Goal: Task Accomplishment & Management: Manage account settings

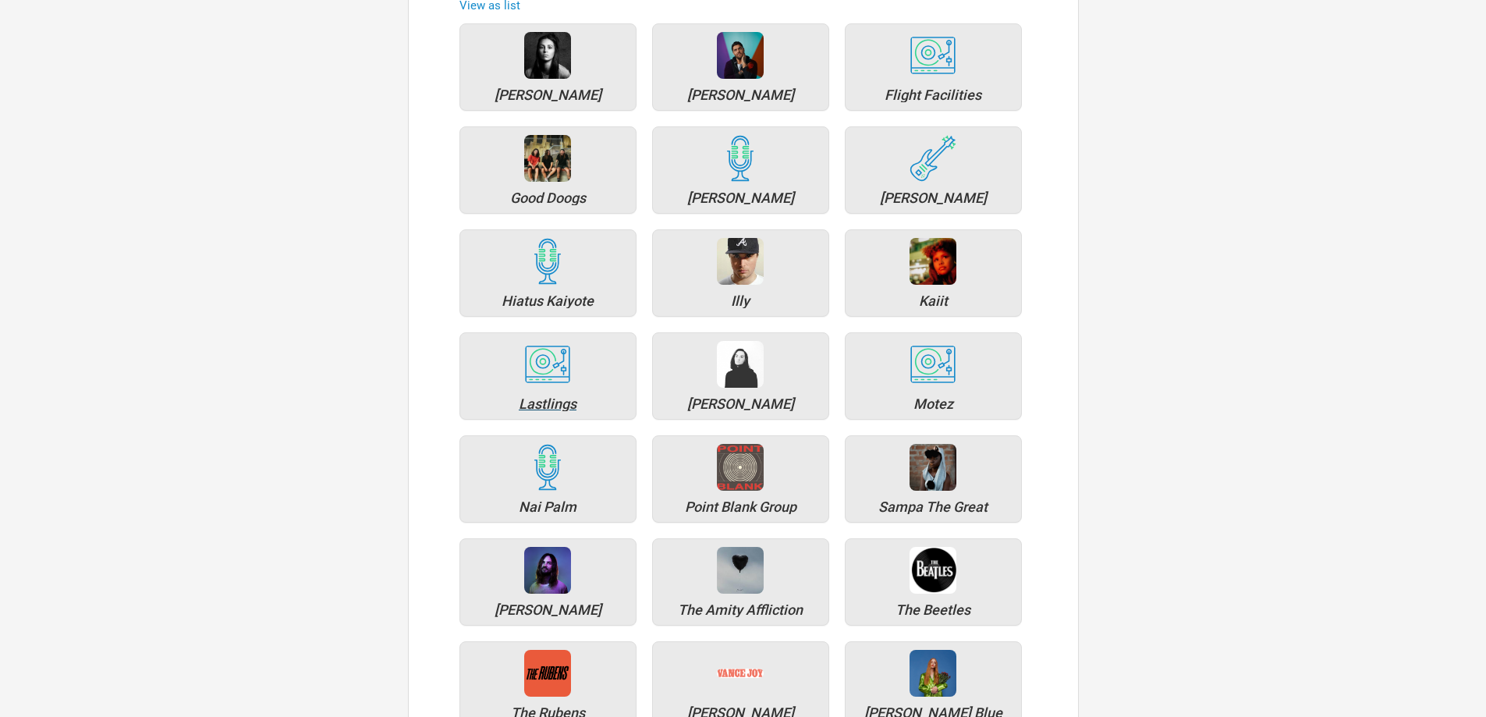
scroll to position [234, 0]
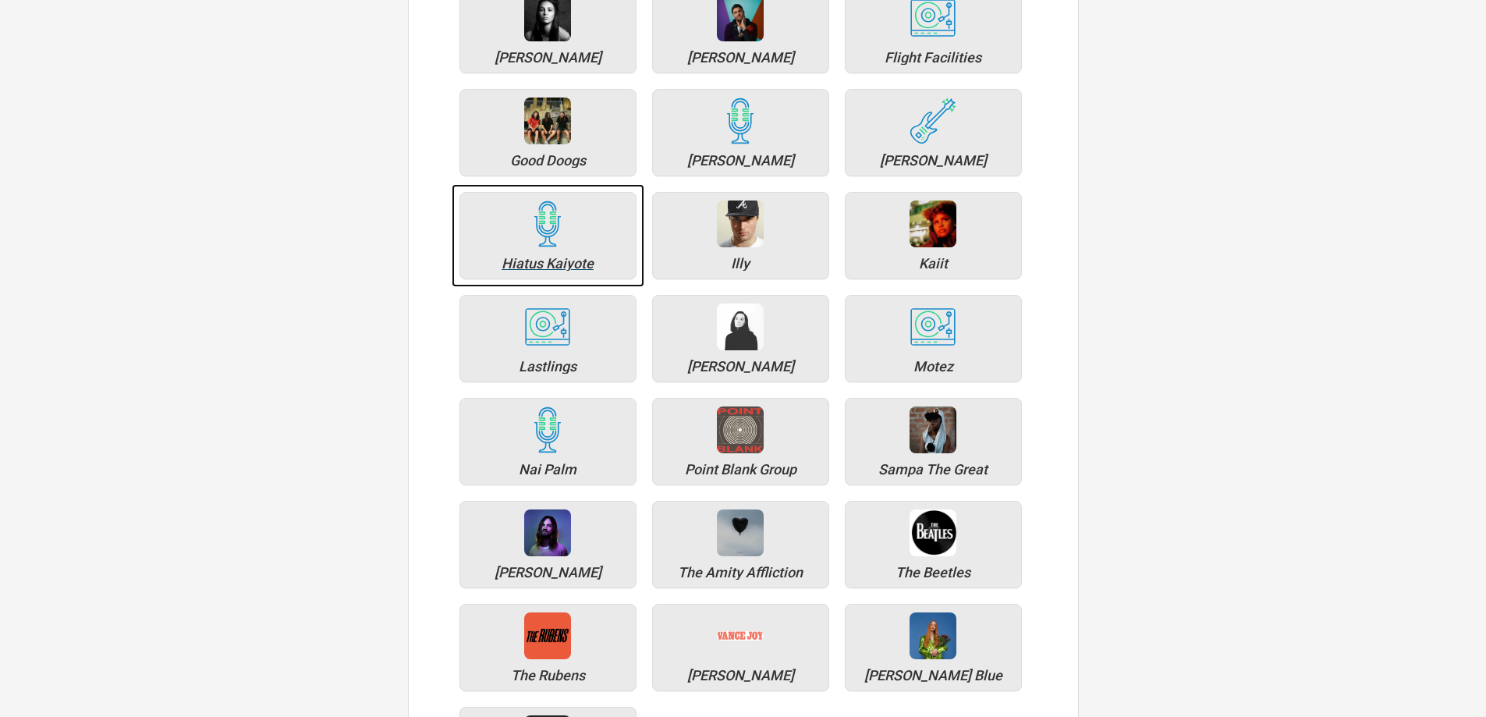
click at [571, 217] on div "Hiatus Kaiyote" at bounding box center [547, 235] width 177 height 87
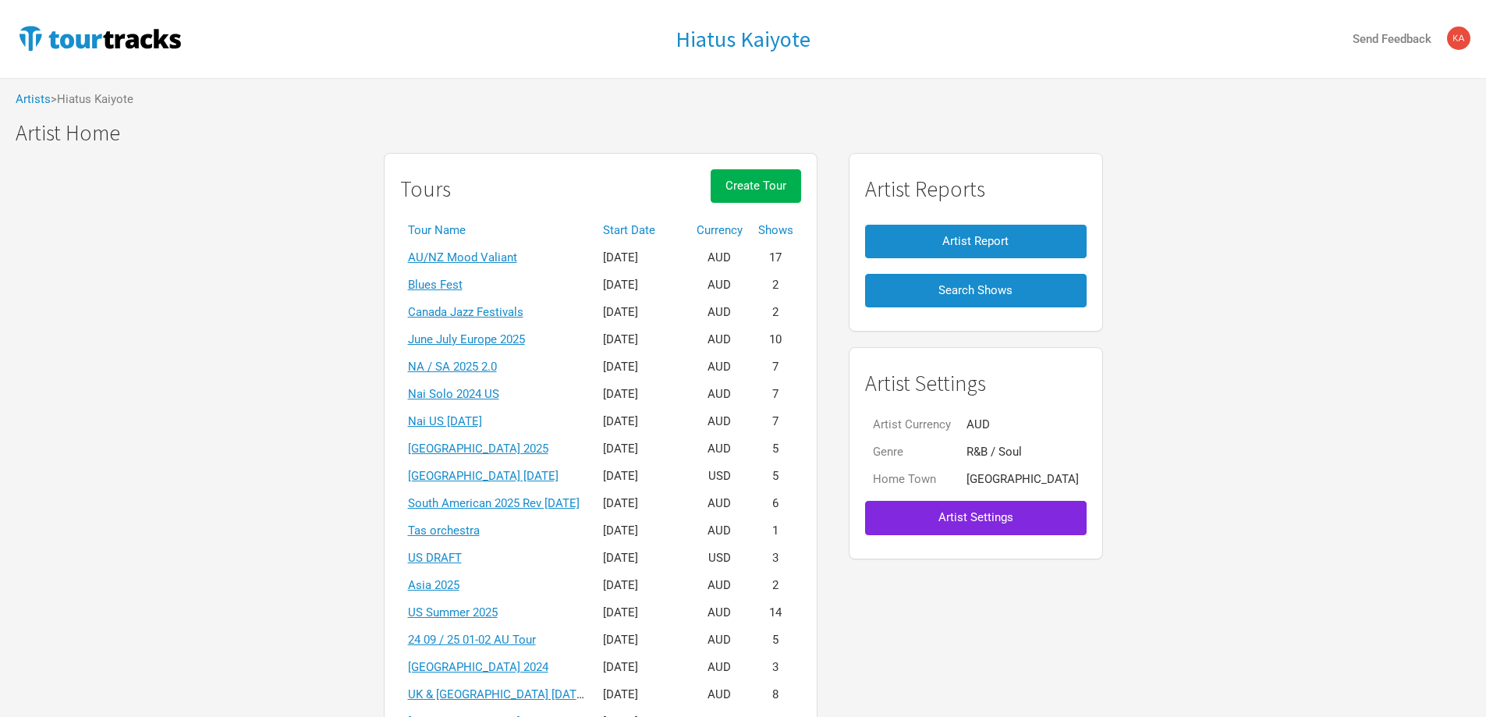
click at [665, 232] on th "Start Date" at bounding box center [642, 230] width 94 height 27
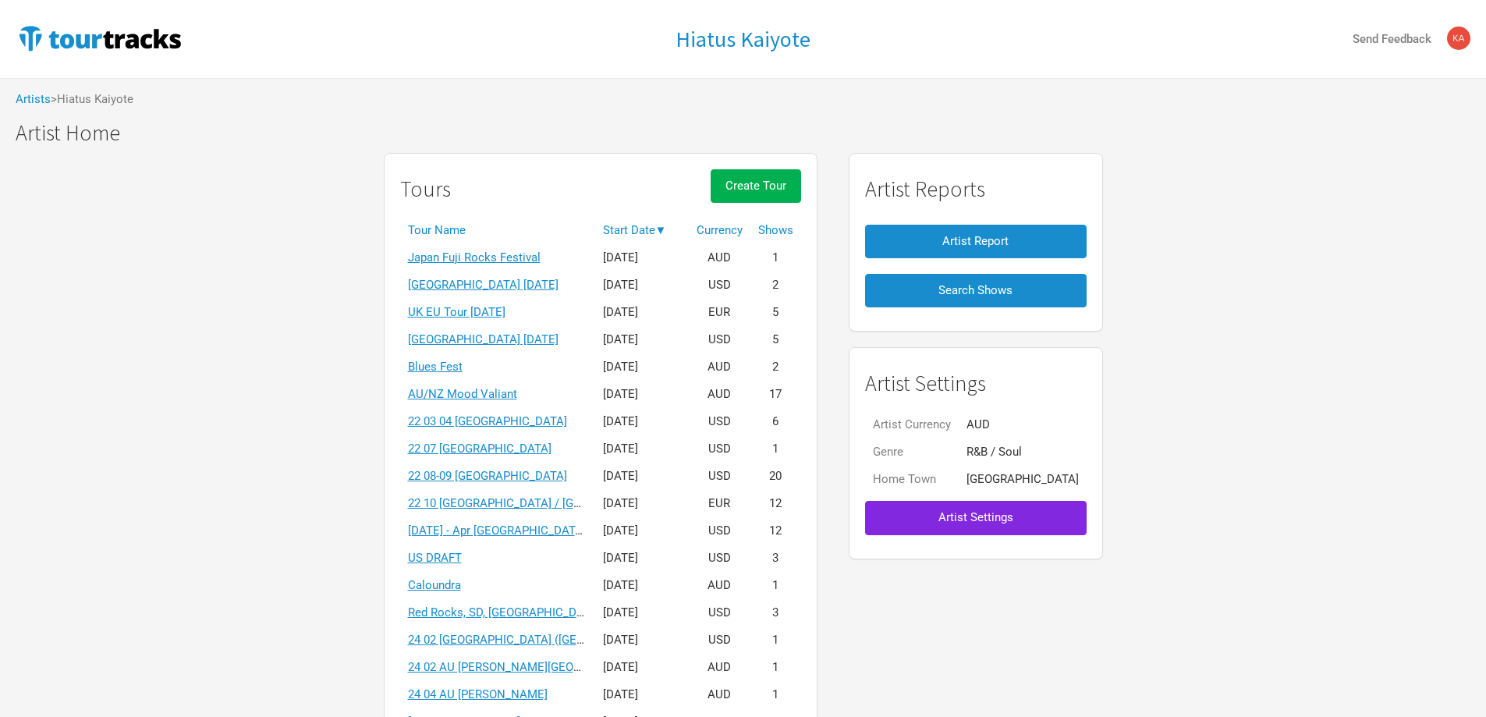
click at [672, 231] on th "Start Date ▼" at bounding box center [642, 230] width 94 height 27
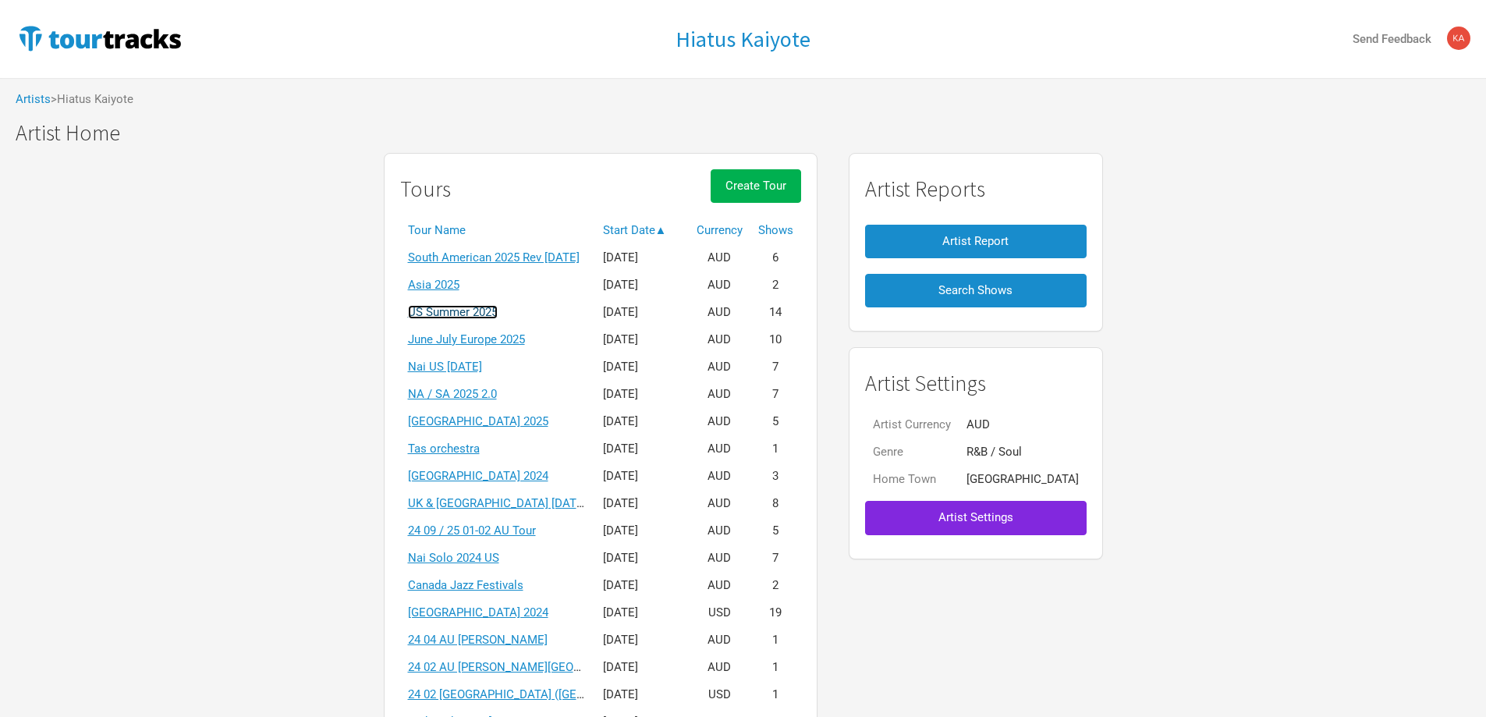
click at [452, 308] on link "US Summer 2025" at bounding box center [453, 312] width 90 height 14
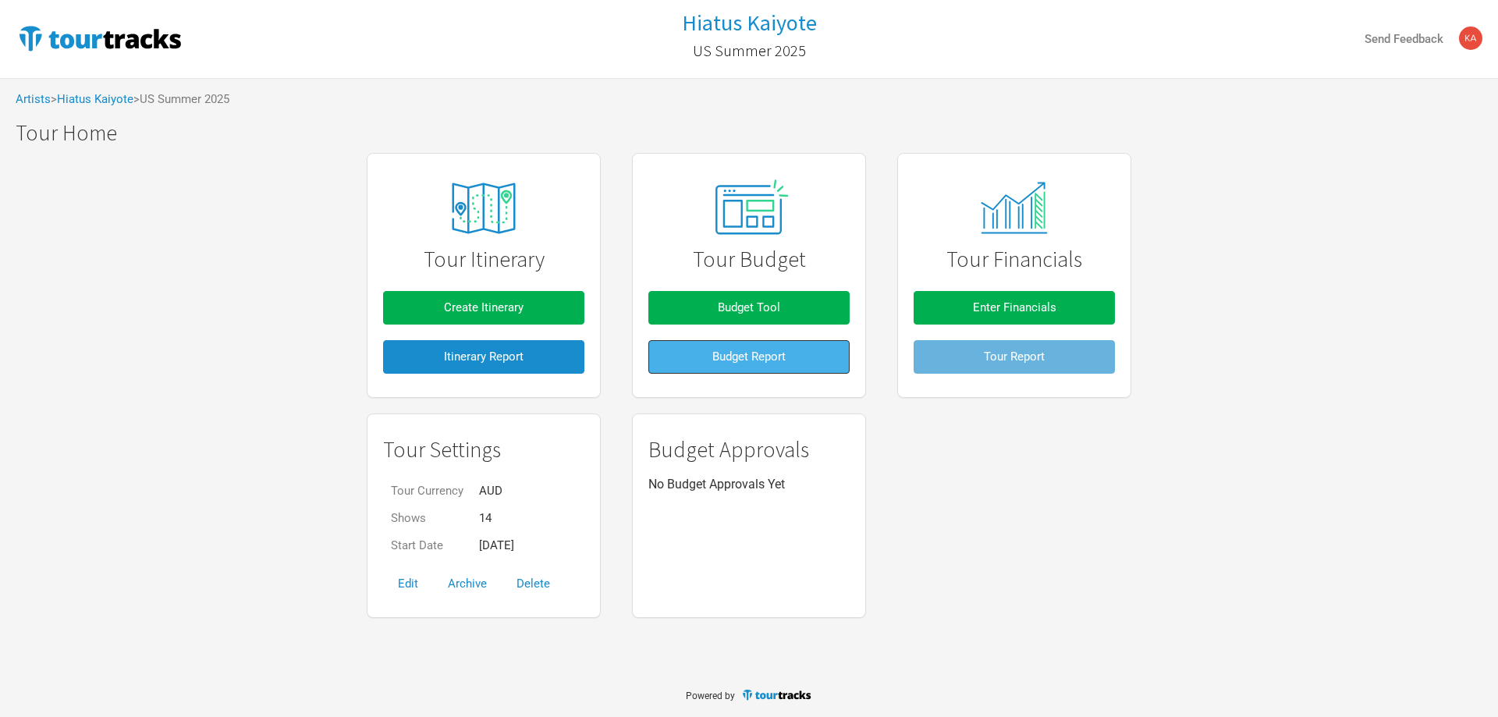
click at [744, 356] on span "Budget Report" at bounding box center [748, 356] width 73 height 14
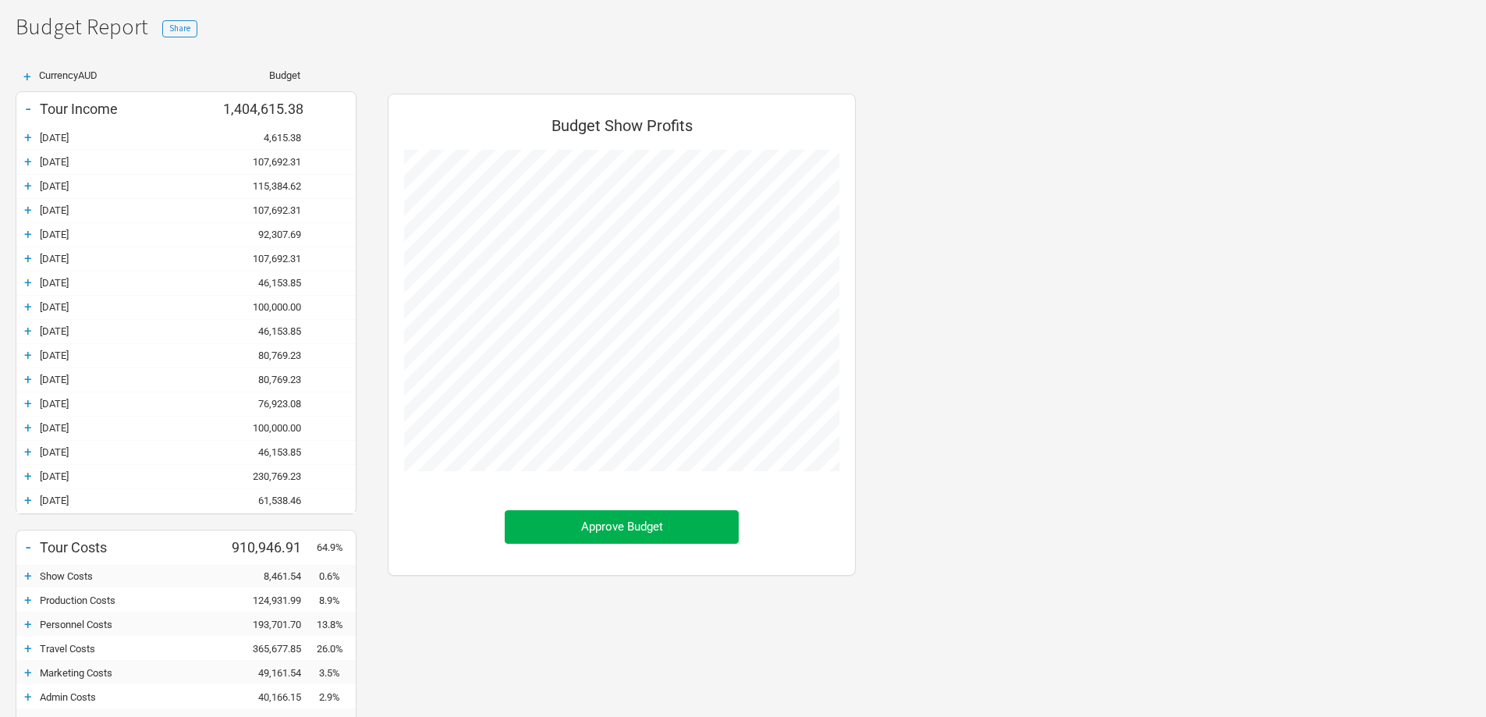
scroll to position [312, 0]
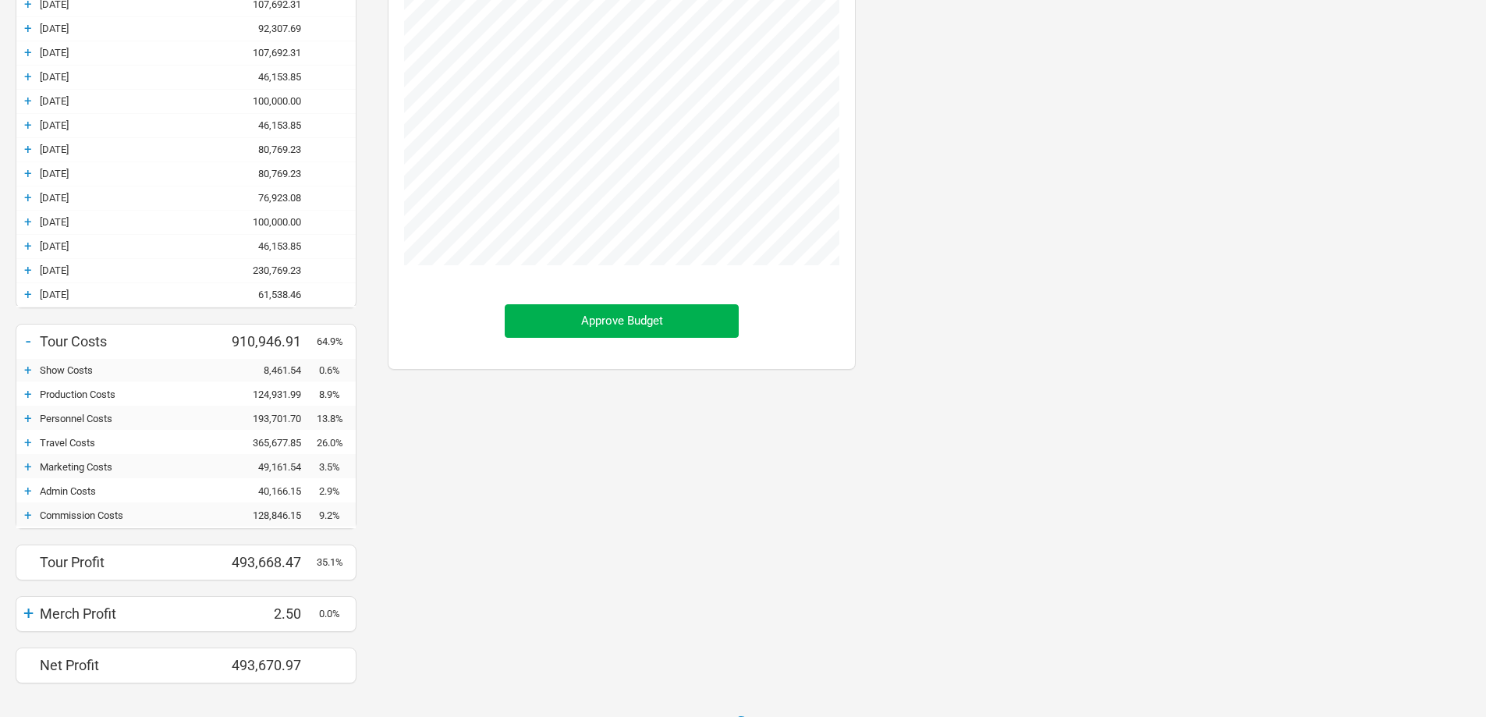
click at [26, 373] on div "+" at bounding box center [27, 370] width 23 height 16
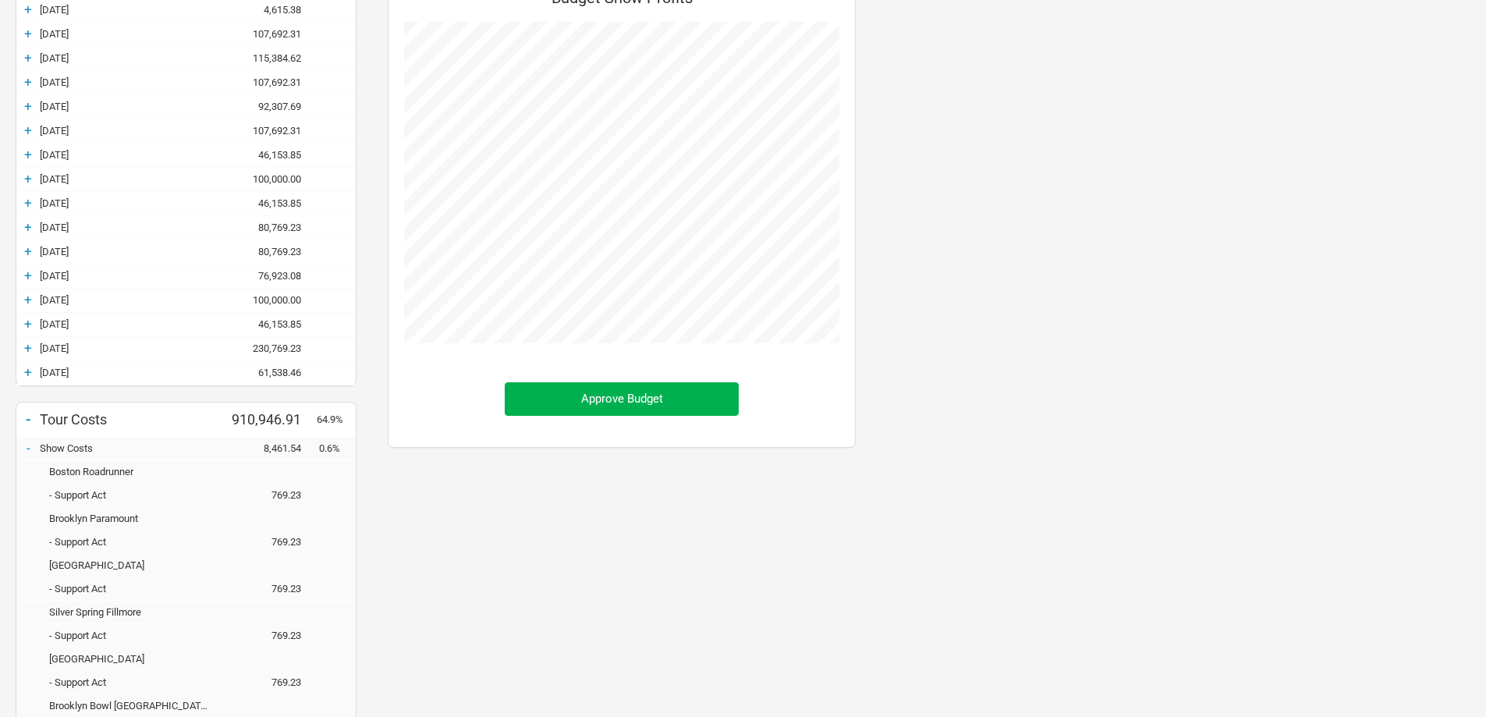
scroll to position [0, 0]
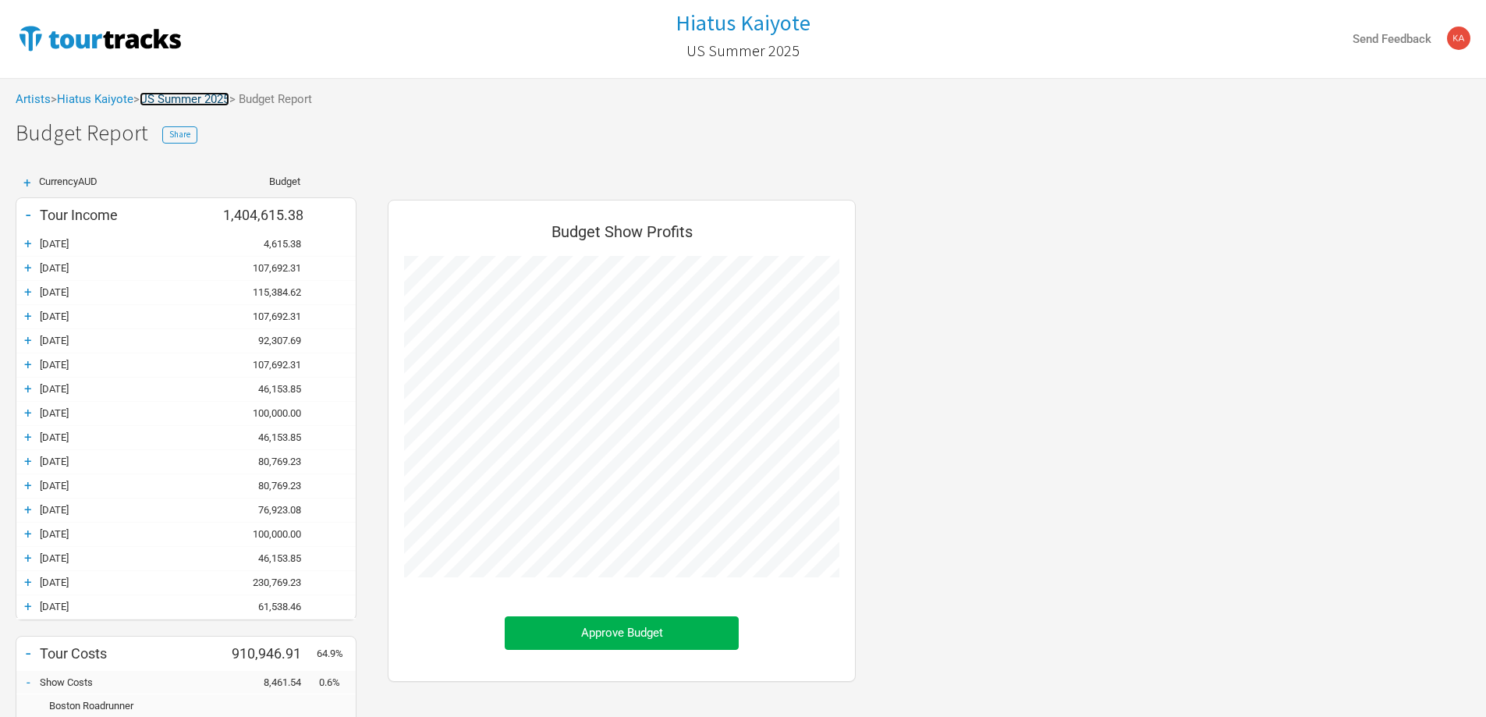
click at [202, 101] on link "US Summer 2025" at bounding box center [185, 99] width 90 height 14
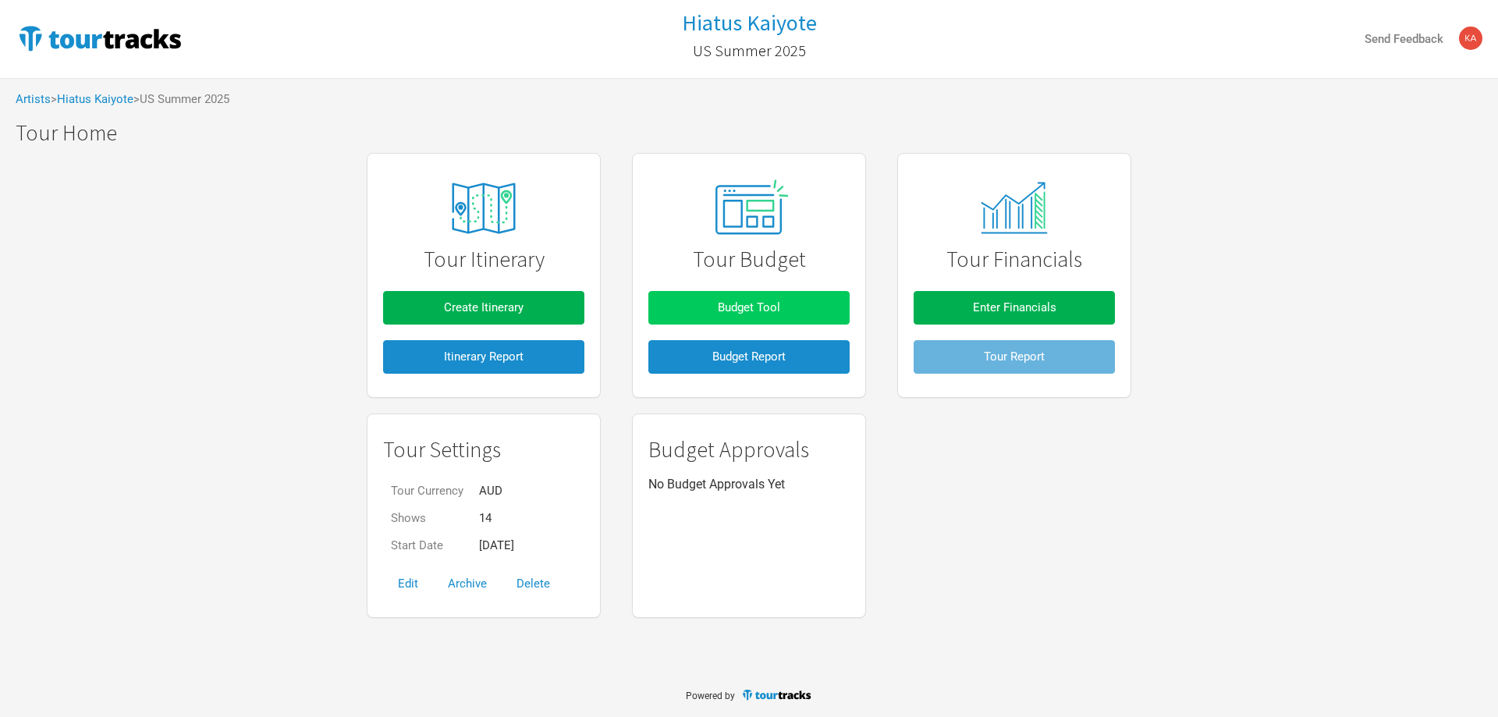
click at [776, 311] on span "Budget Tool" at bounding box center [749, 307] width 62 height 14
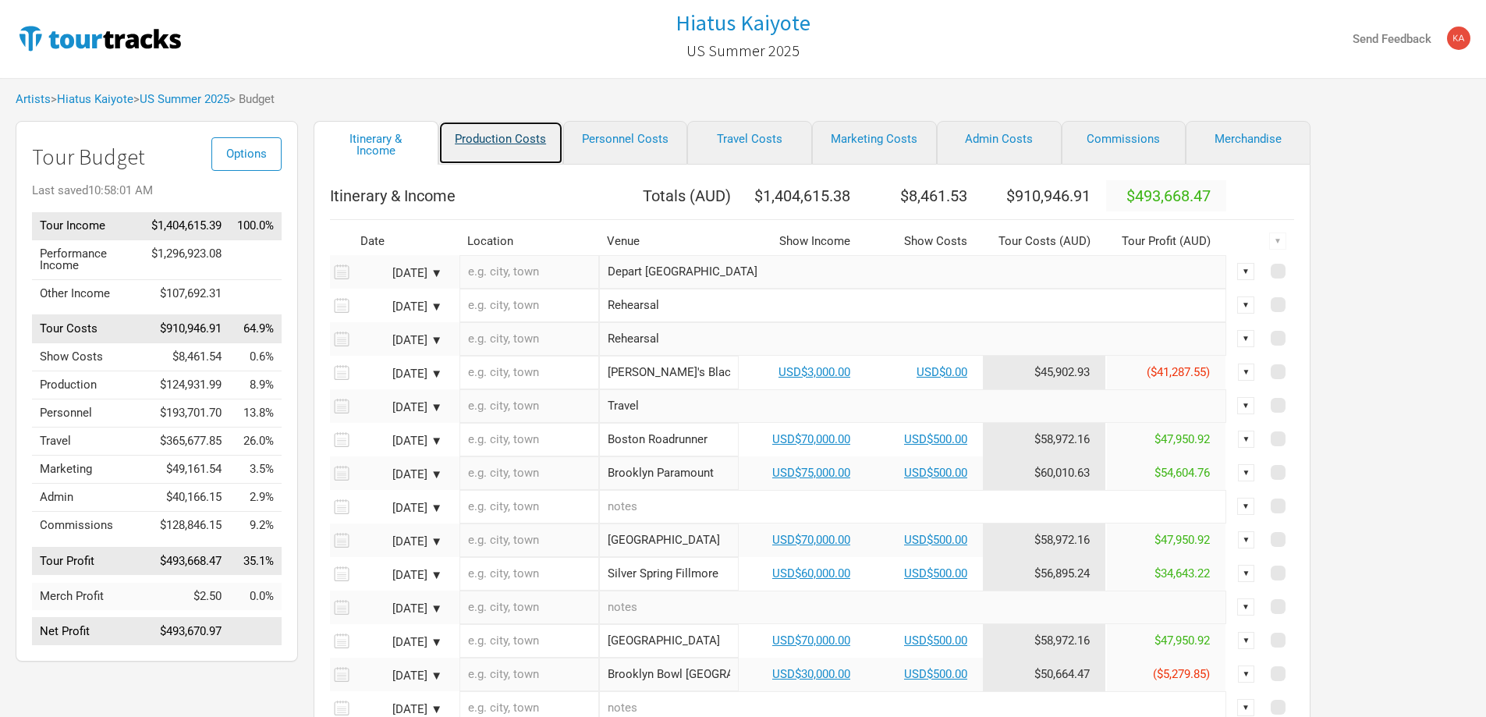
click at [511, 137] on link "Production Costs" at bounding box center [500, 143] width 125 height 44
select select "Show Days"
select select "USD"
select select "Shows"
select select "USD"
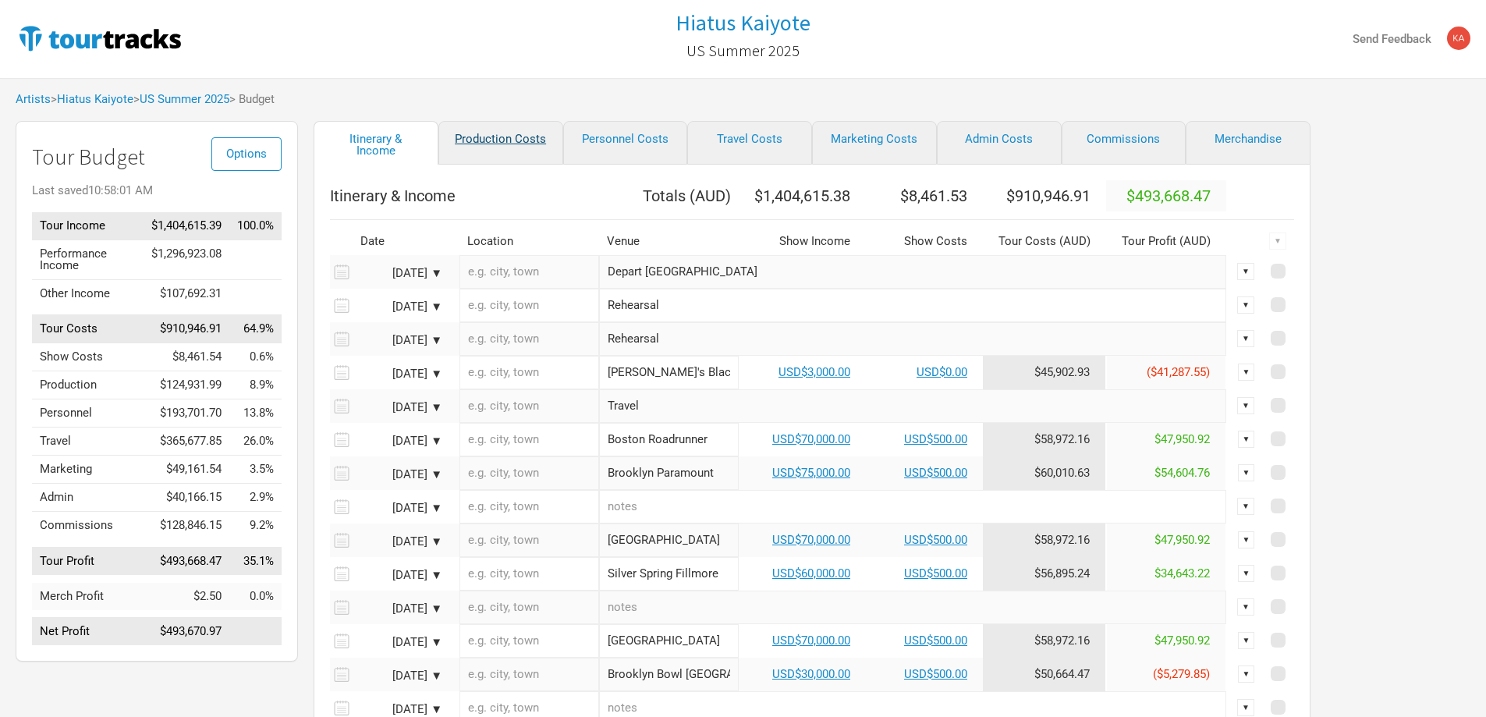
select select "Shows"
select select "USD"
select select "Shows"
select select "USD"
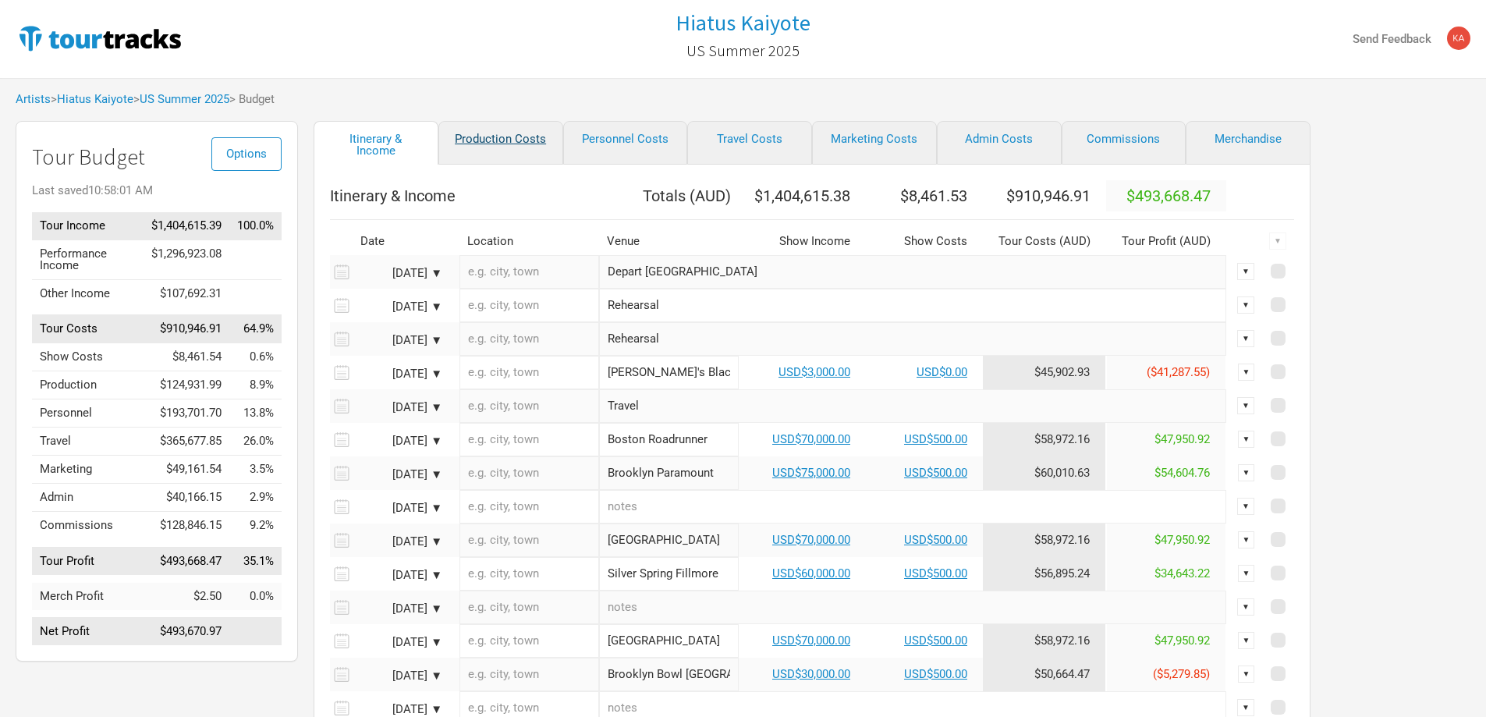
select select "USD"
select select "Shows"
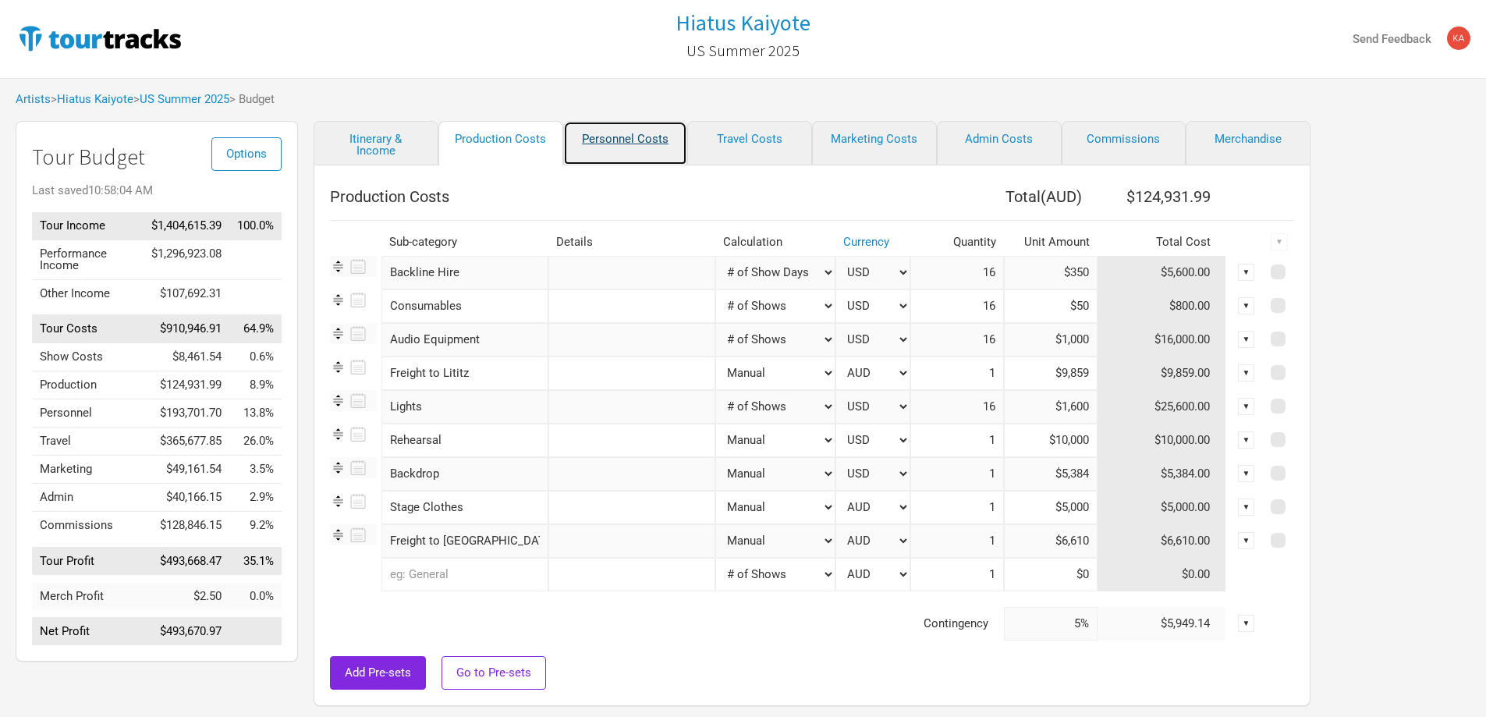
click at [661, 132] on link "Personnel Costs" at bounding box center [625, 143] width 125 height 44
select select "USD"
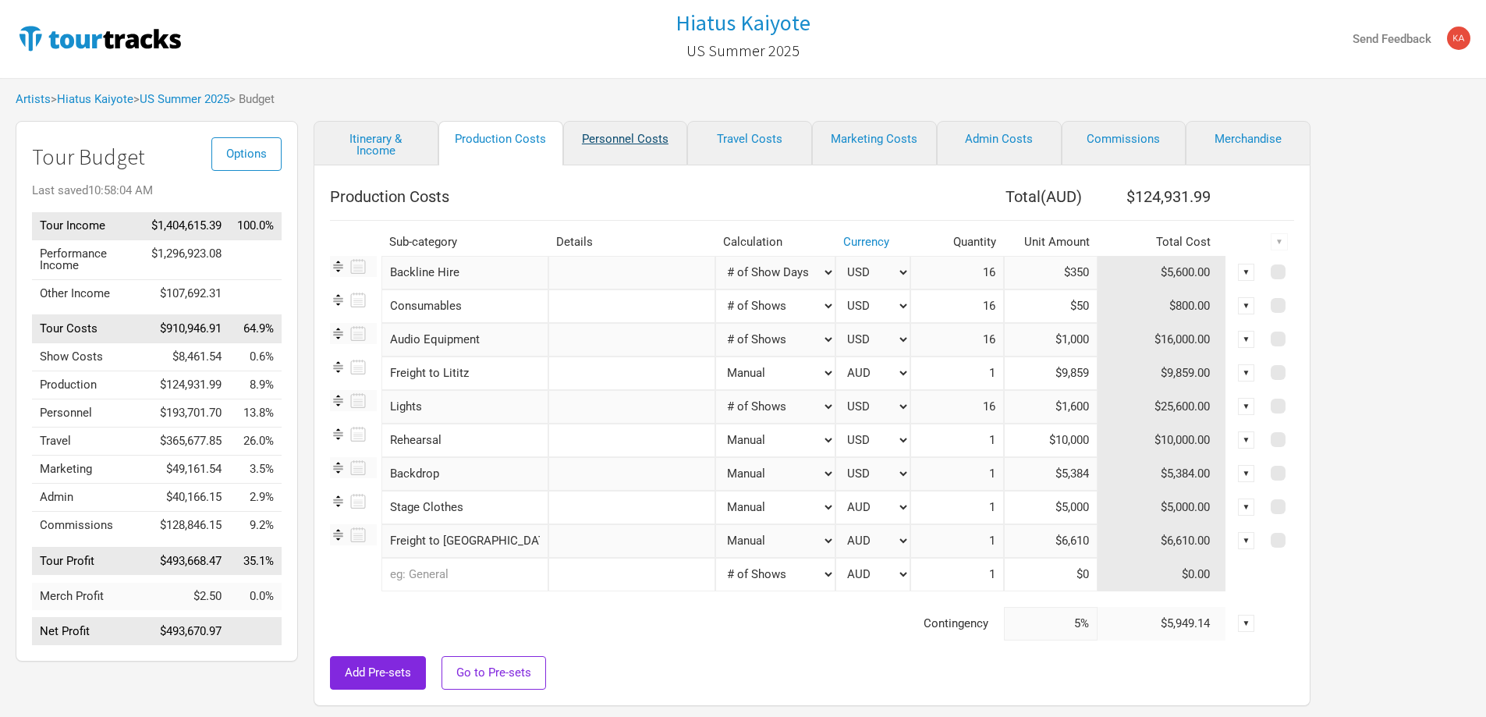
select select "USD"
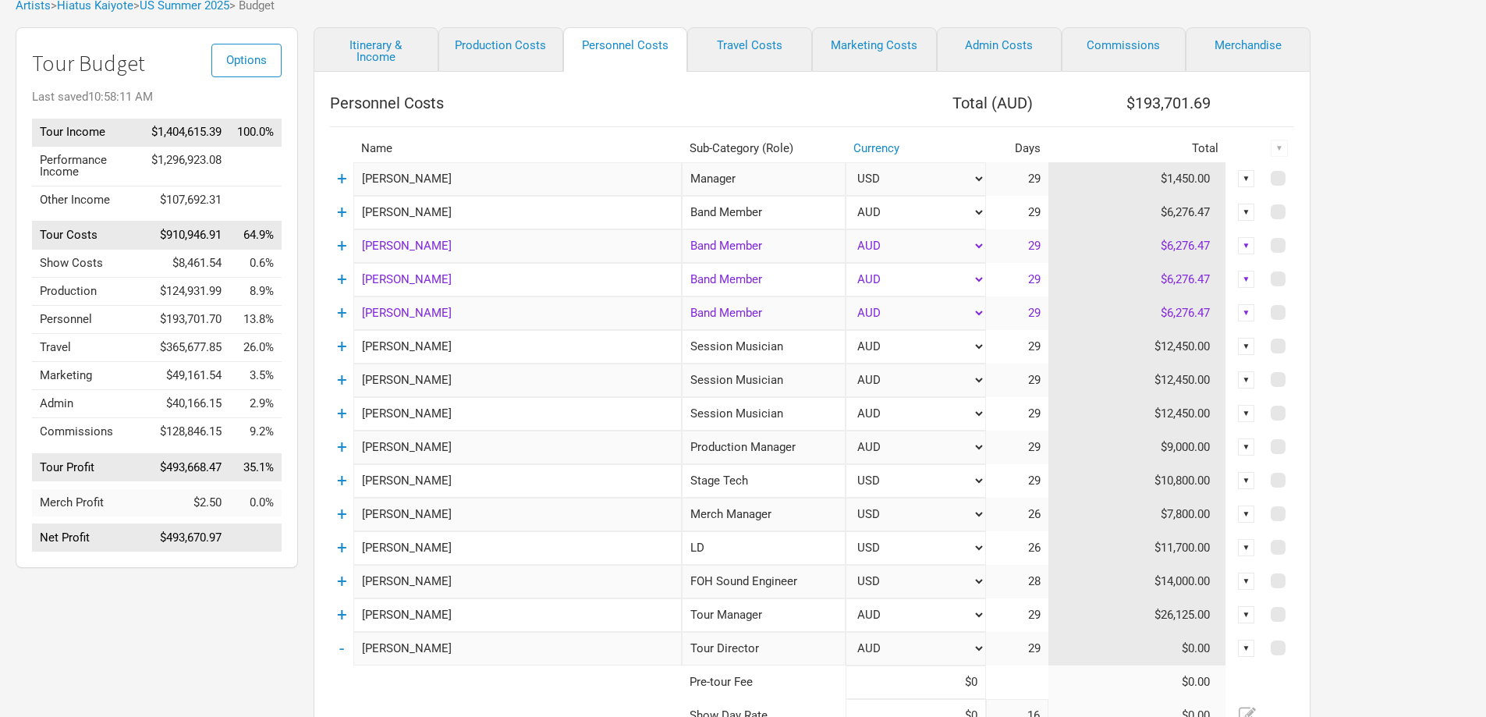
scroll to position [78, 0]
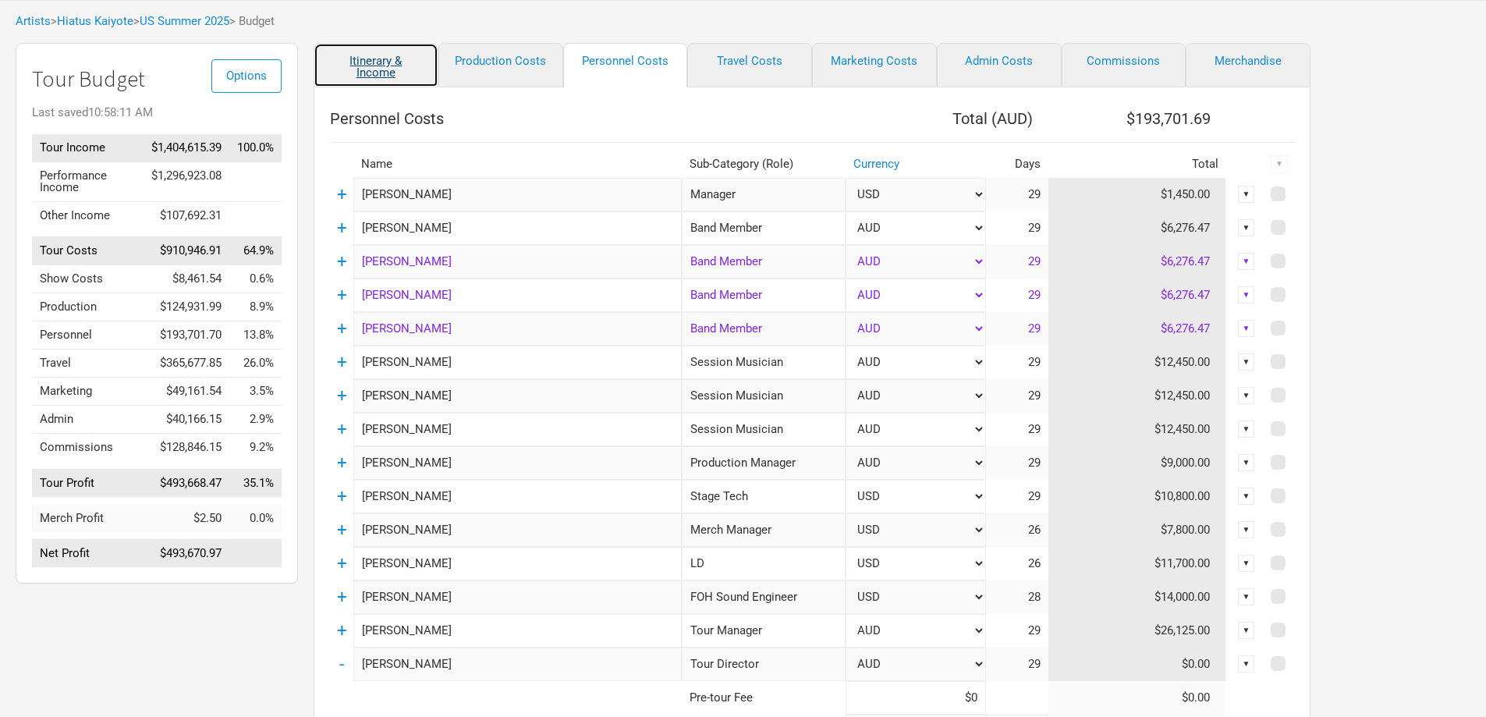
click at [364, 78] on link "Itinerary & Income" at bounding box center [376, 65] width 125 height 44
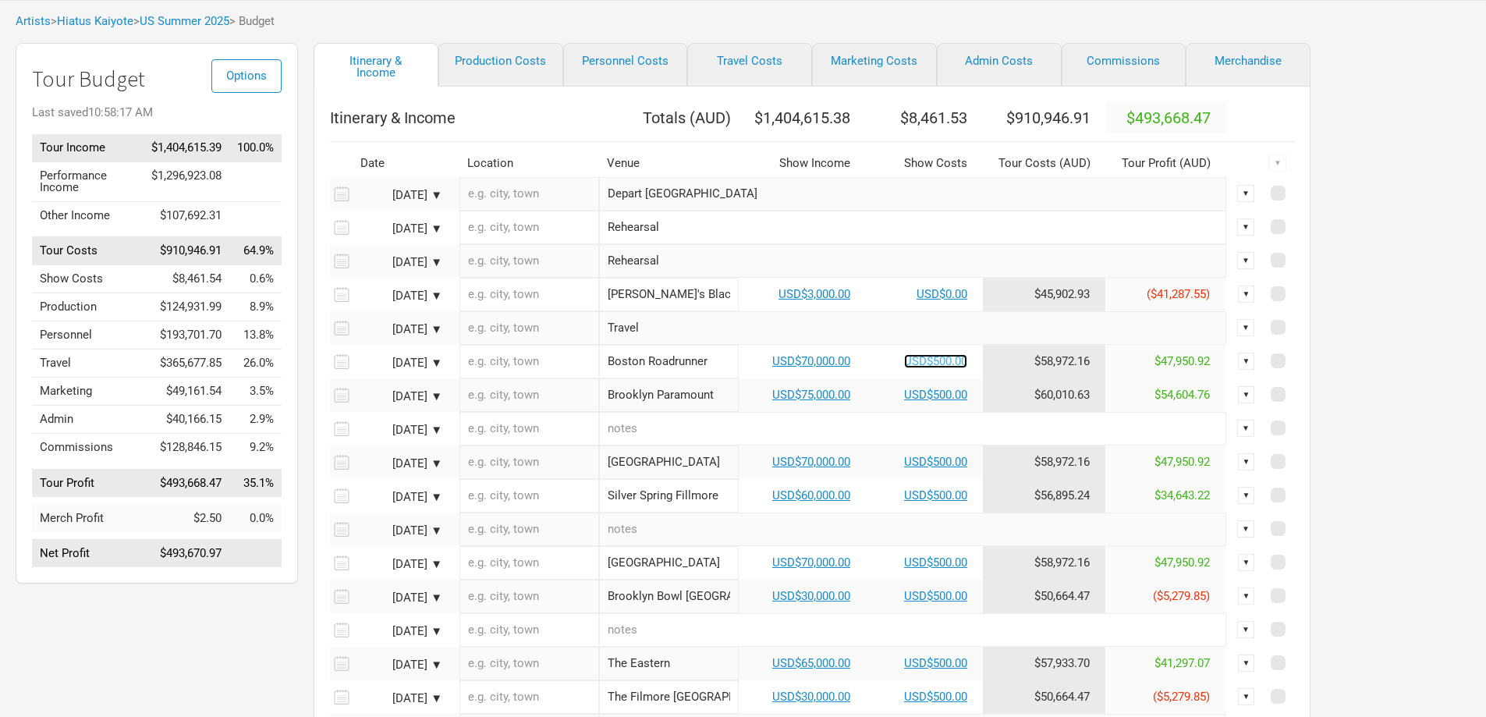
click at [939, 363] on link "USD$500.00" at bounding box center [935, 361] width 63 height 14
select select "USD"
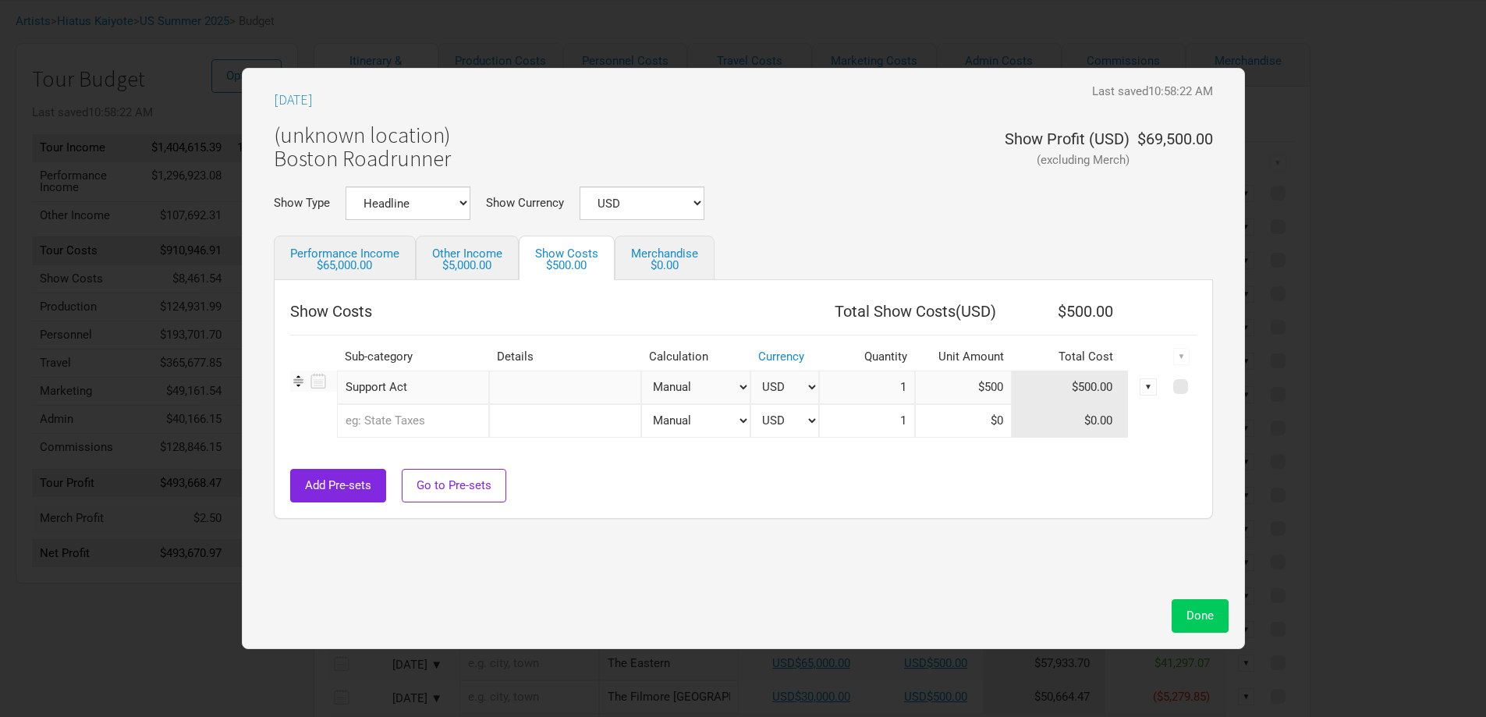
click at [1183, 601] on button "Done" at bounding box center [1200, 616] width 57 height 34
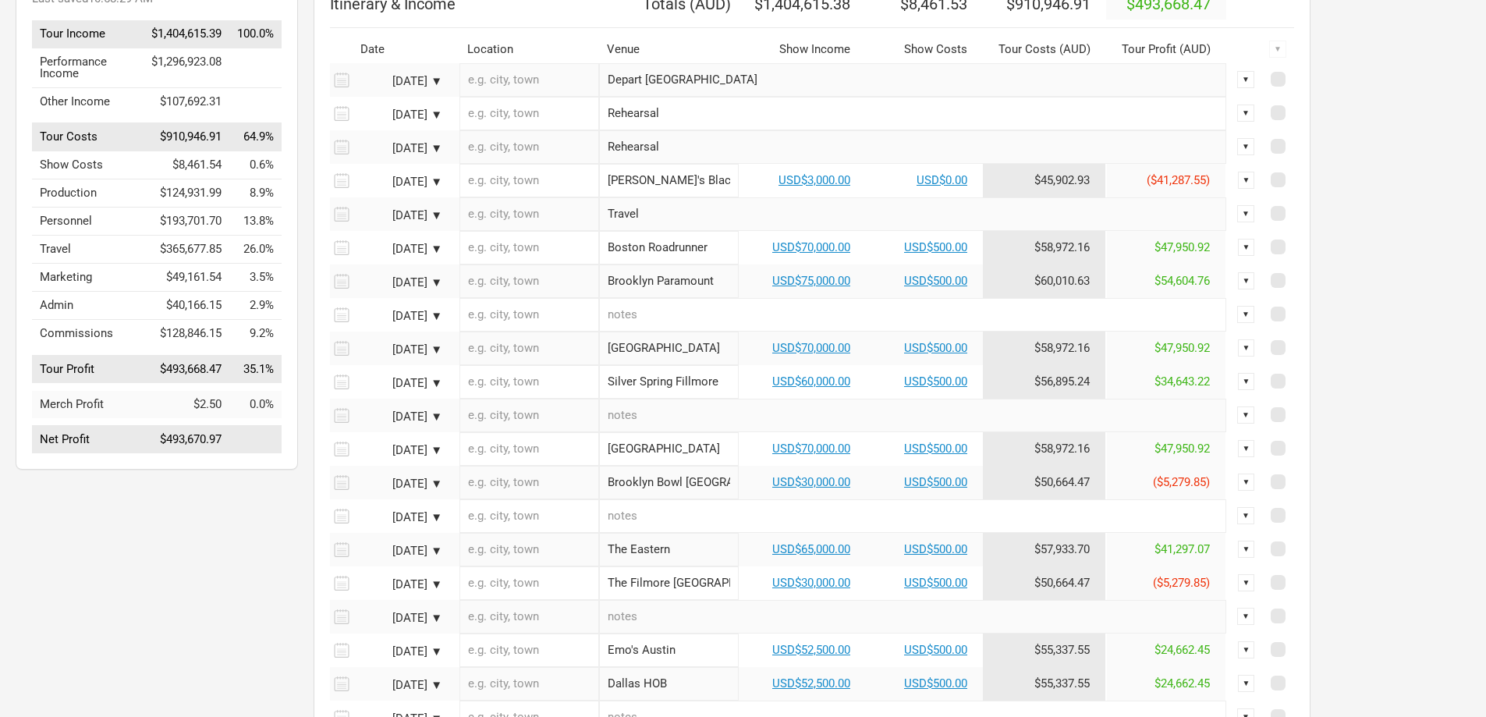
scroll to position [78, 0]
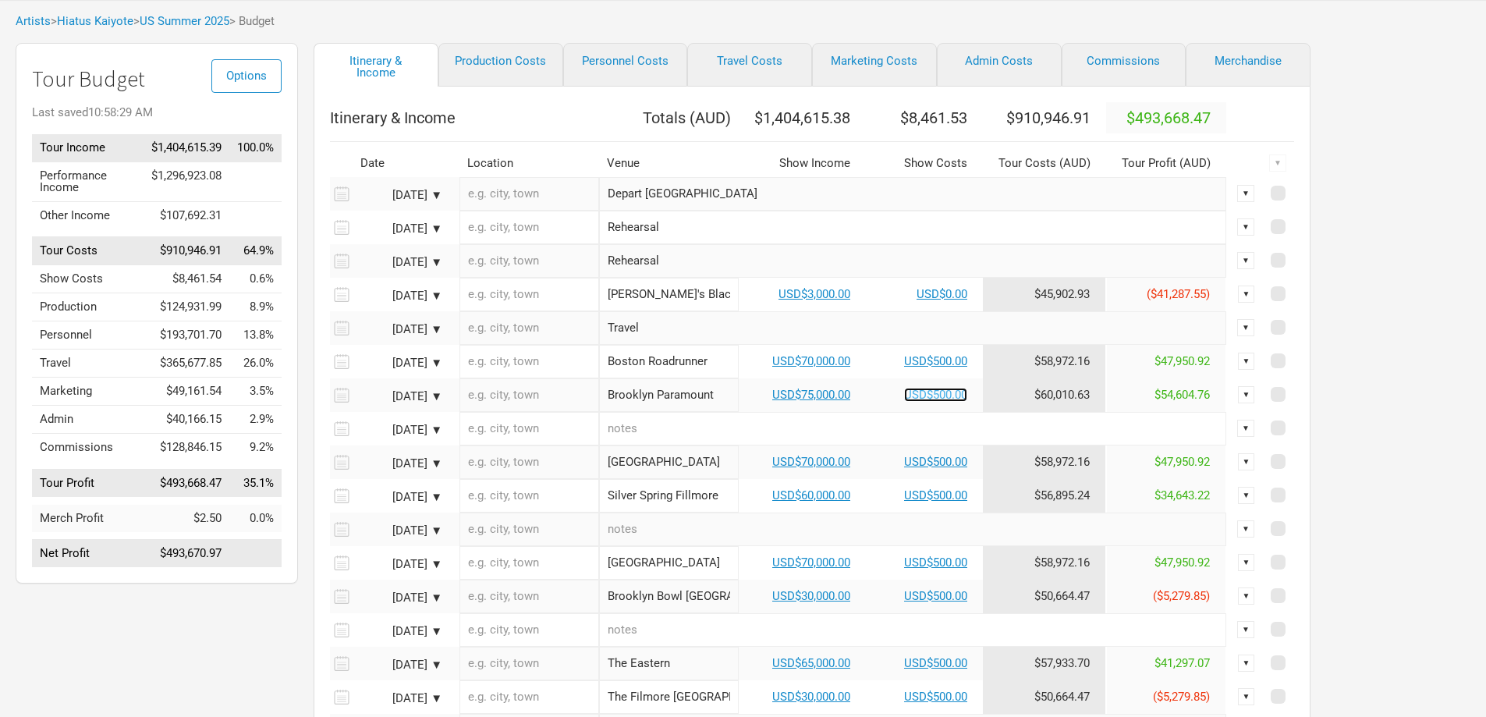
click at [942, 394] on link "USD$500.00" at bounding box center [935, 395] width 63 height 14
select select "USD"
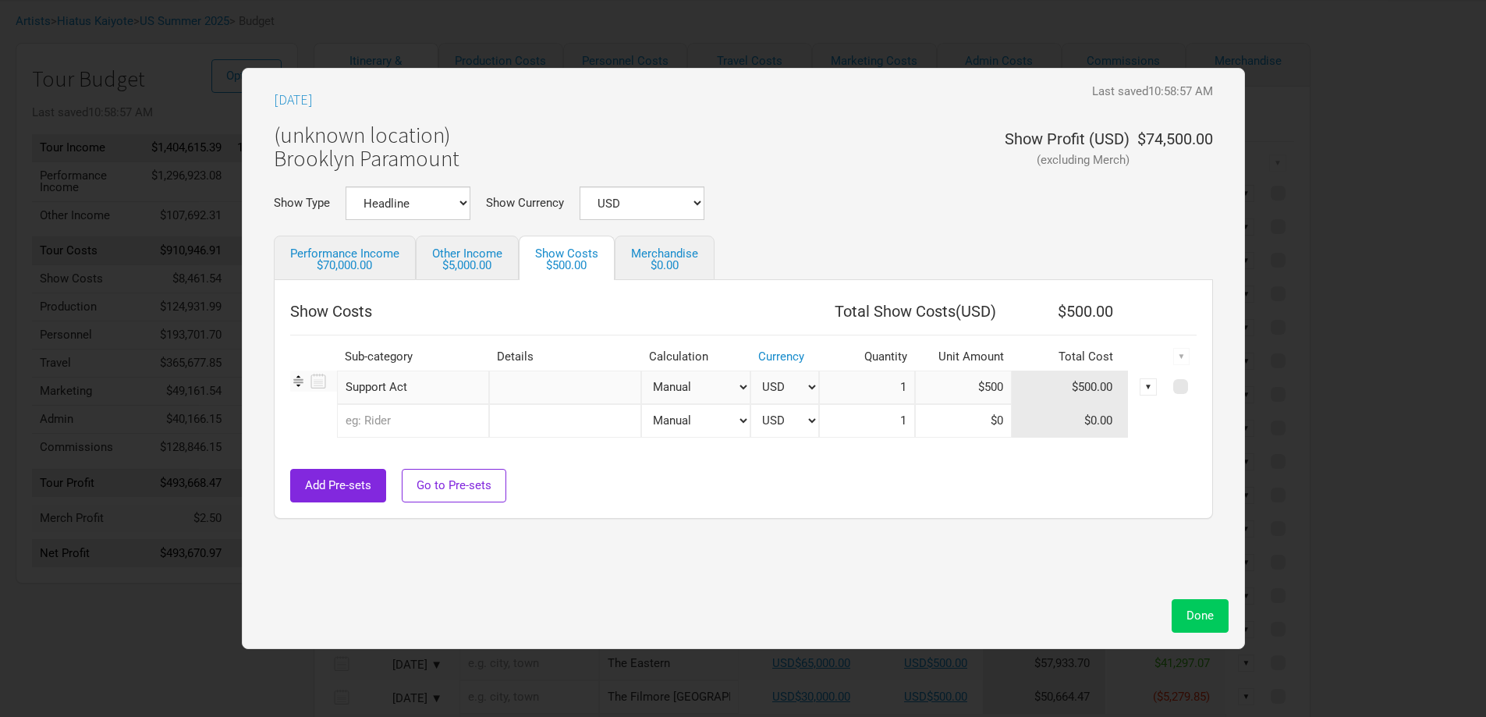
click at [1186, 604] on button "Done" at bounding box center [1200, 616] width 57 height 34
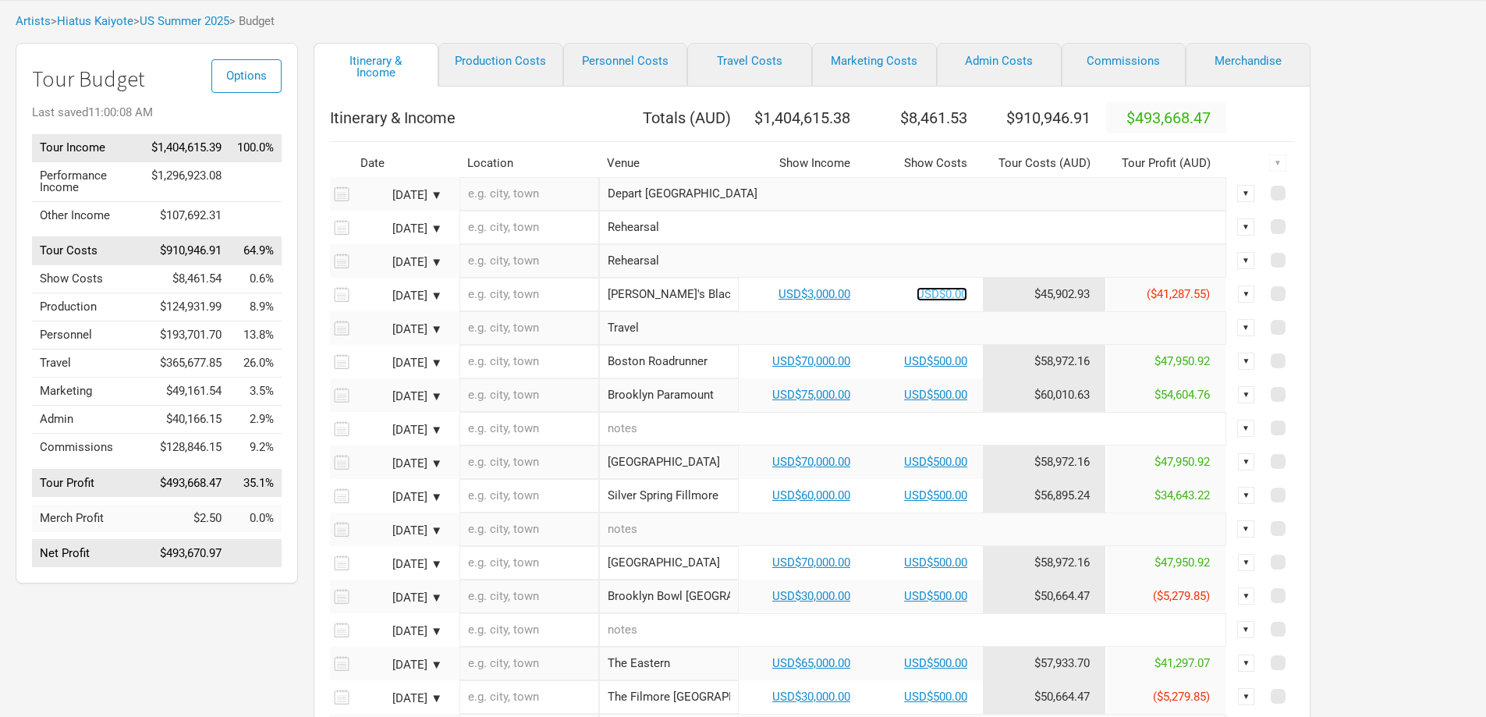
click at [947, 288] on link "USD$0.00" at bounding box center [942, 294] width 51 height 14
select select "USD"
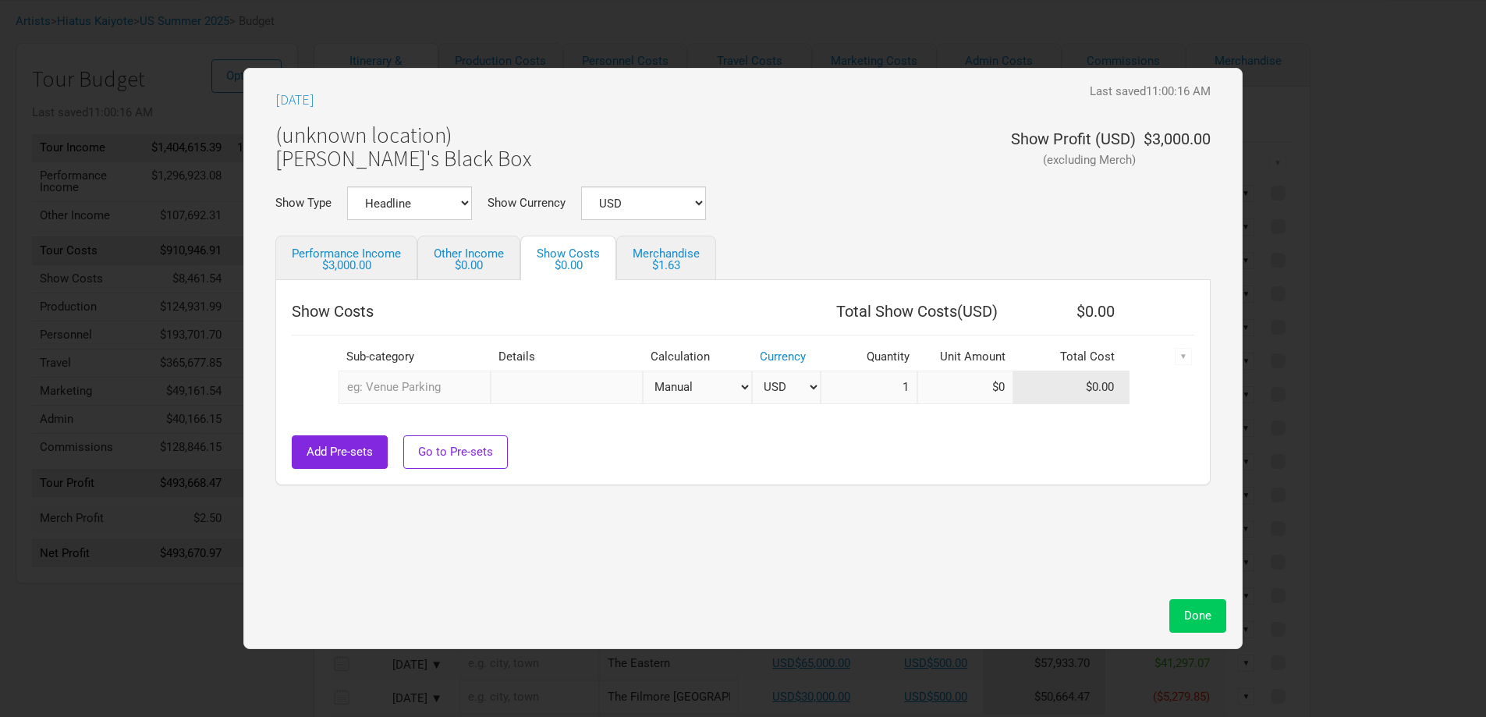
click at [1185, 609] on span "Done" at bounding box center [1197, 615] width 27 height 14
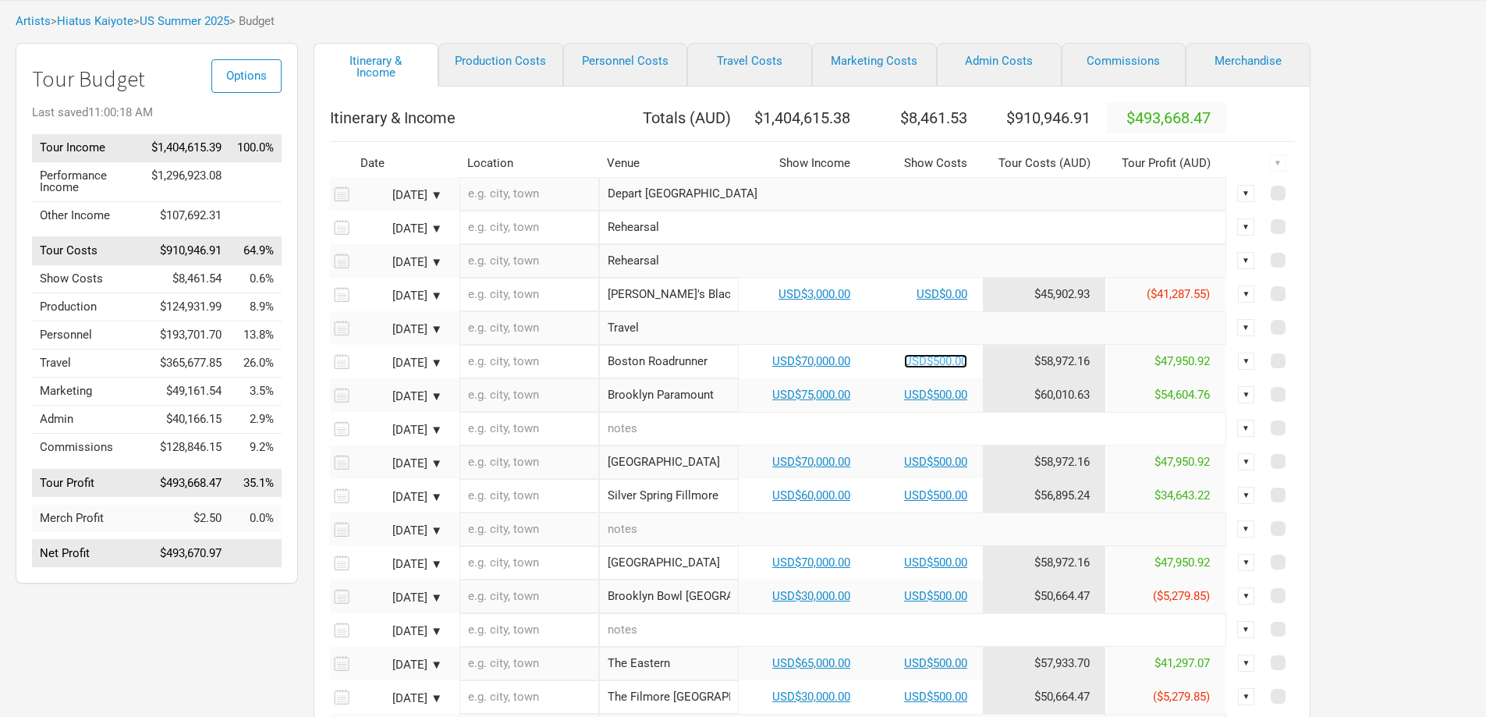
click at [950, 358] on link "USD$500.00" at bounding box center [935, 361] width 63 height 14
select select "USD"
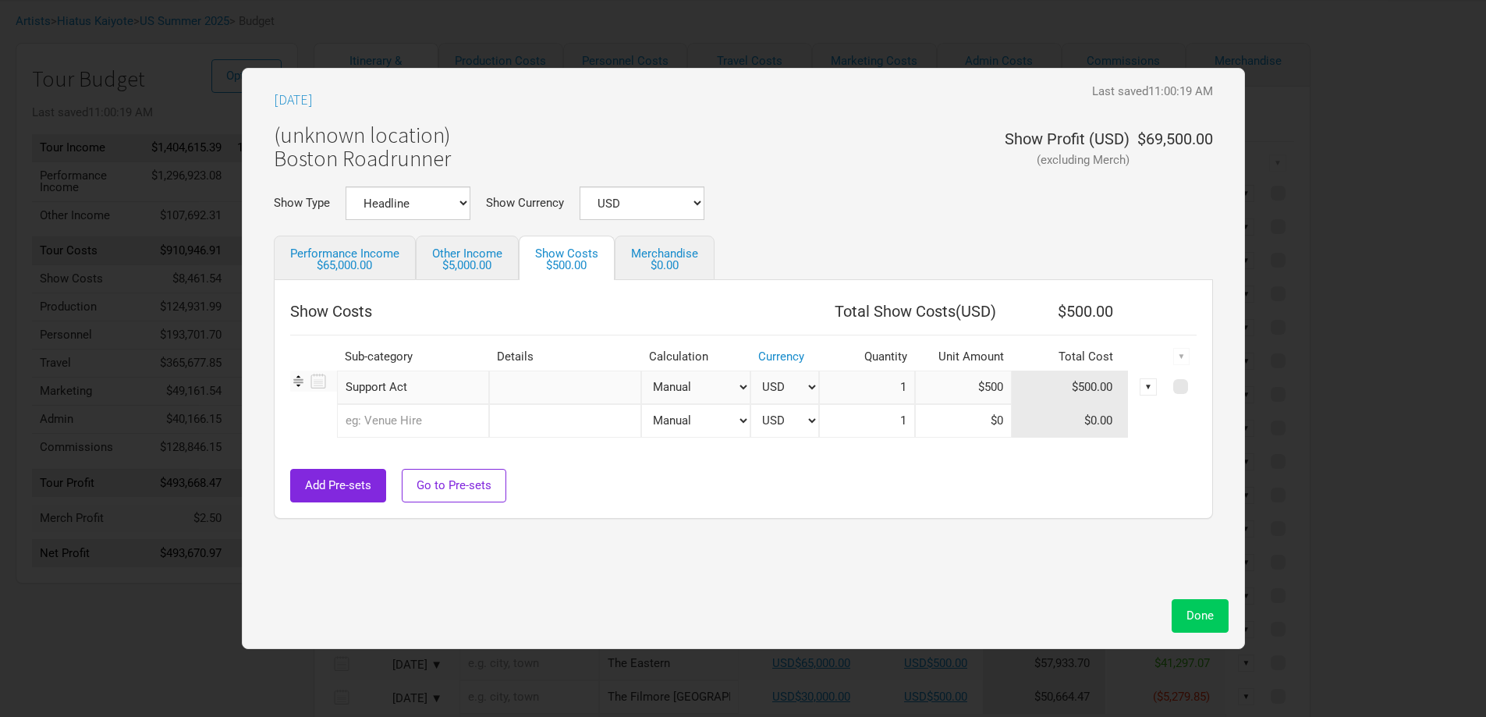
click at [1179, 614] on button "Done" at bounding box center [1200, 616] width 57 height 34
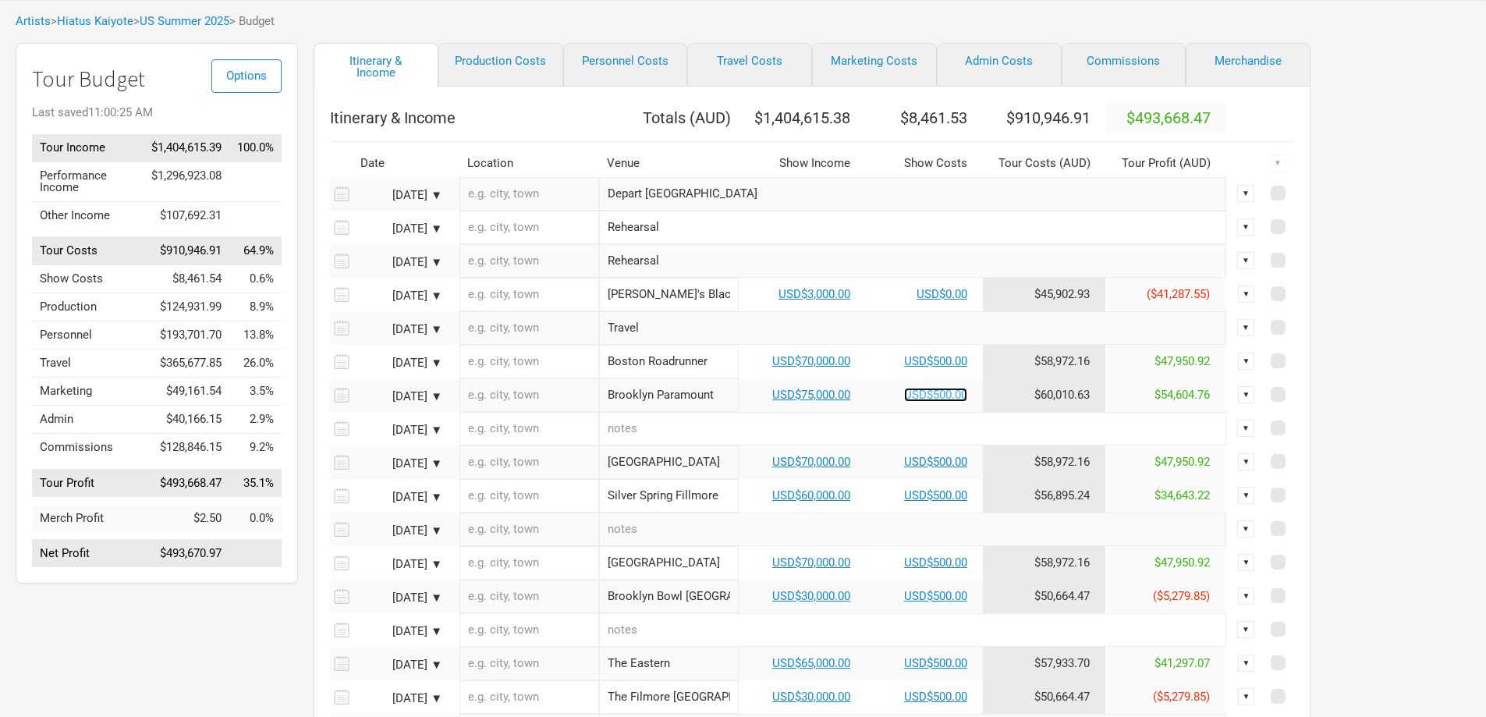
click at [935, 395] on link "USD$500.00" at bounding box center [935, 395] width 63 height 14
select select "USD"
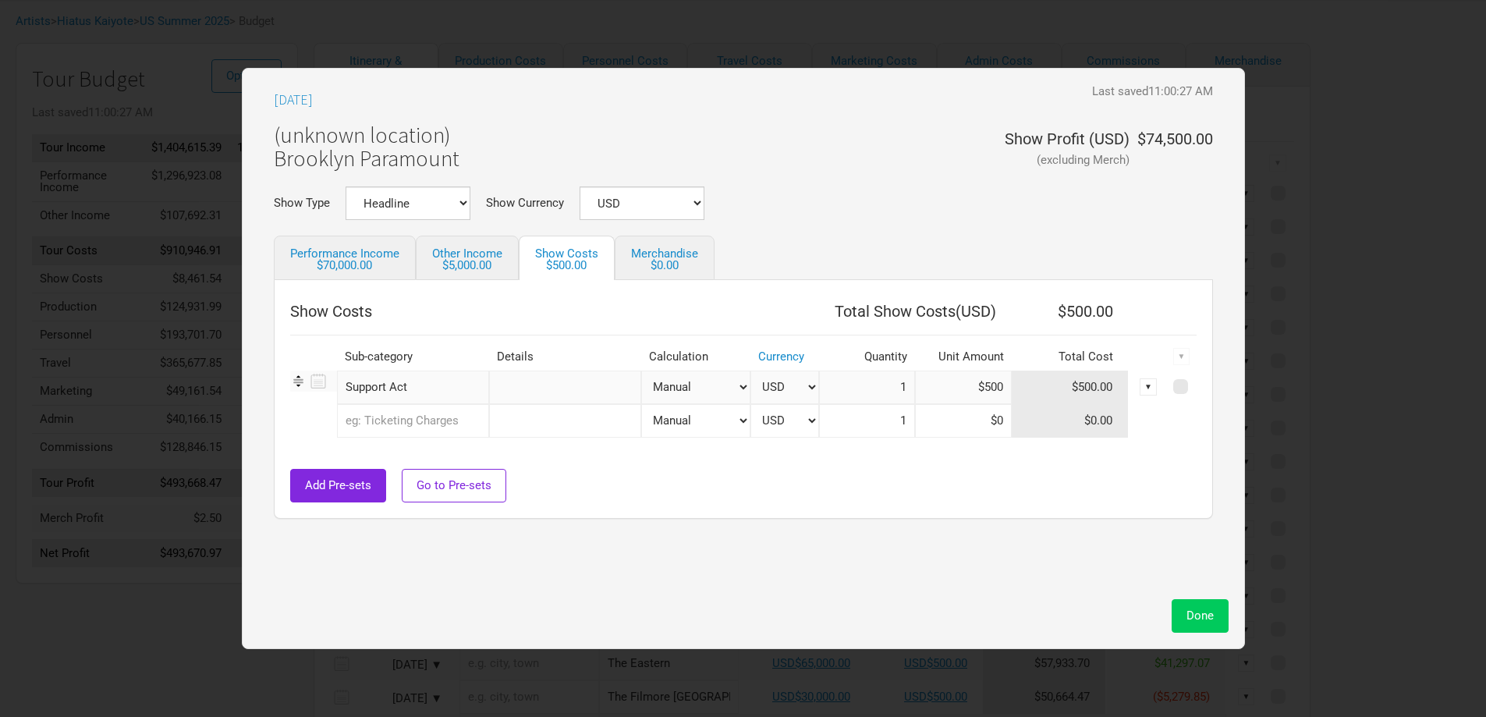
click at [1193, 612] on span "Done" at bounding box center [1199, 615] width 27 height 14
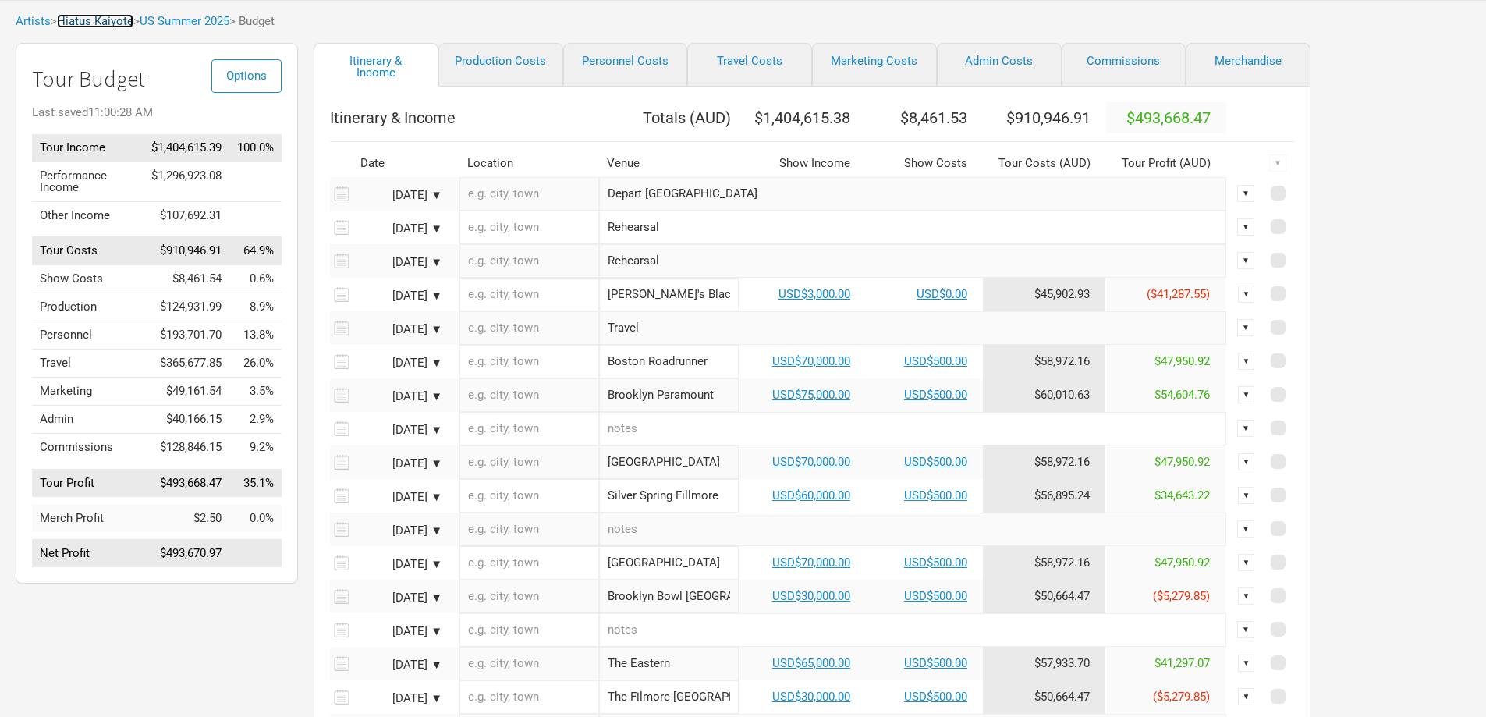
click at [96, 16] on link "Hiatus Kaiyote" at bounding box center [95, 21] width 76 height 14
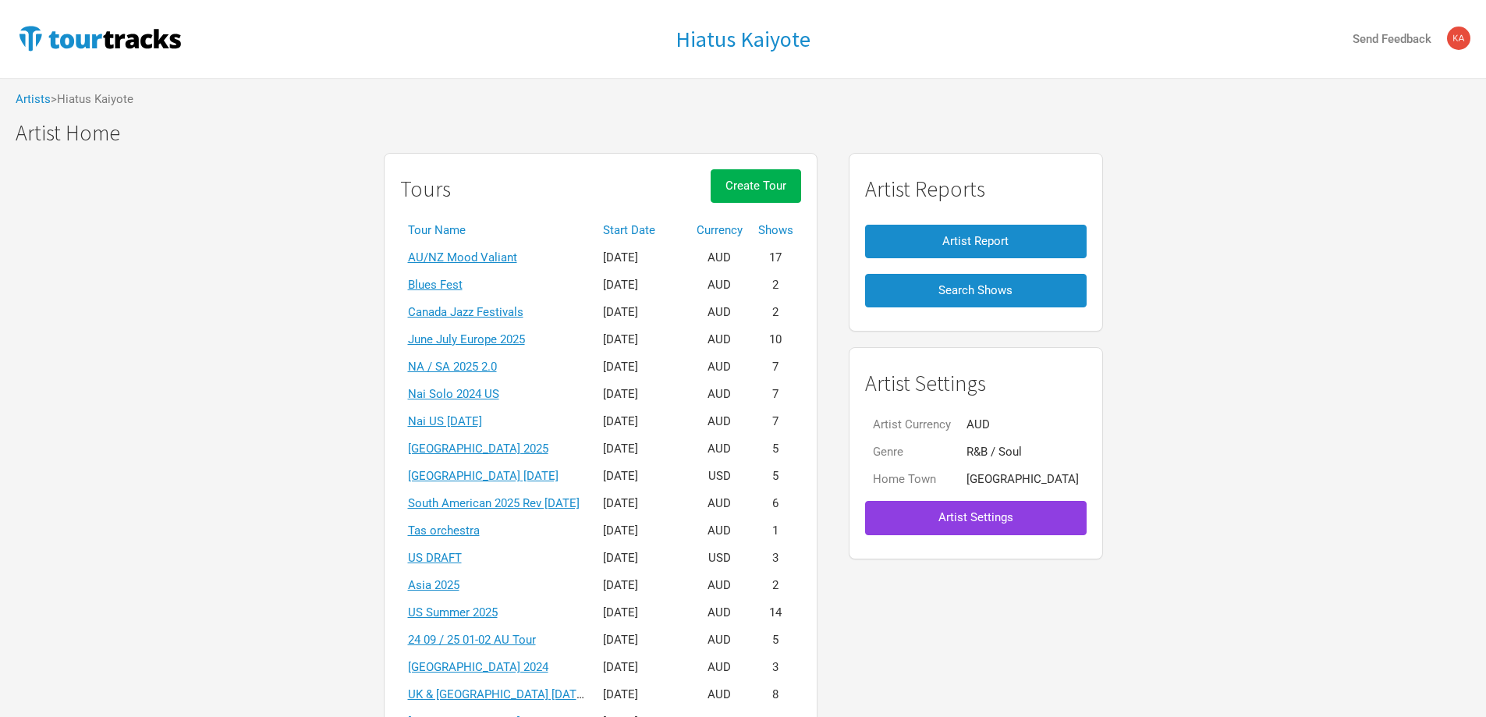
click at [1010, 528] on button "Artist Settings" at bounding box center [976, 518] width 222 height 34
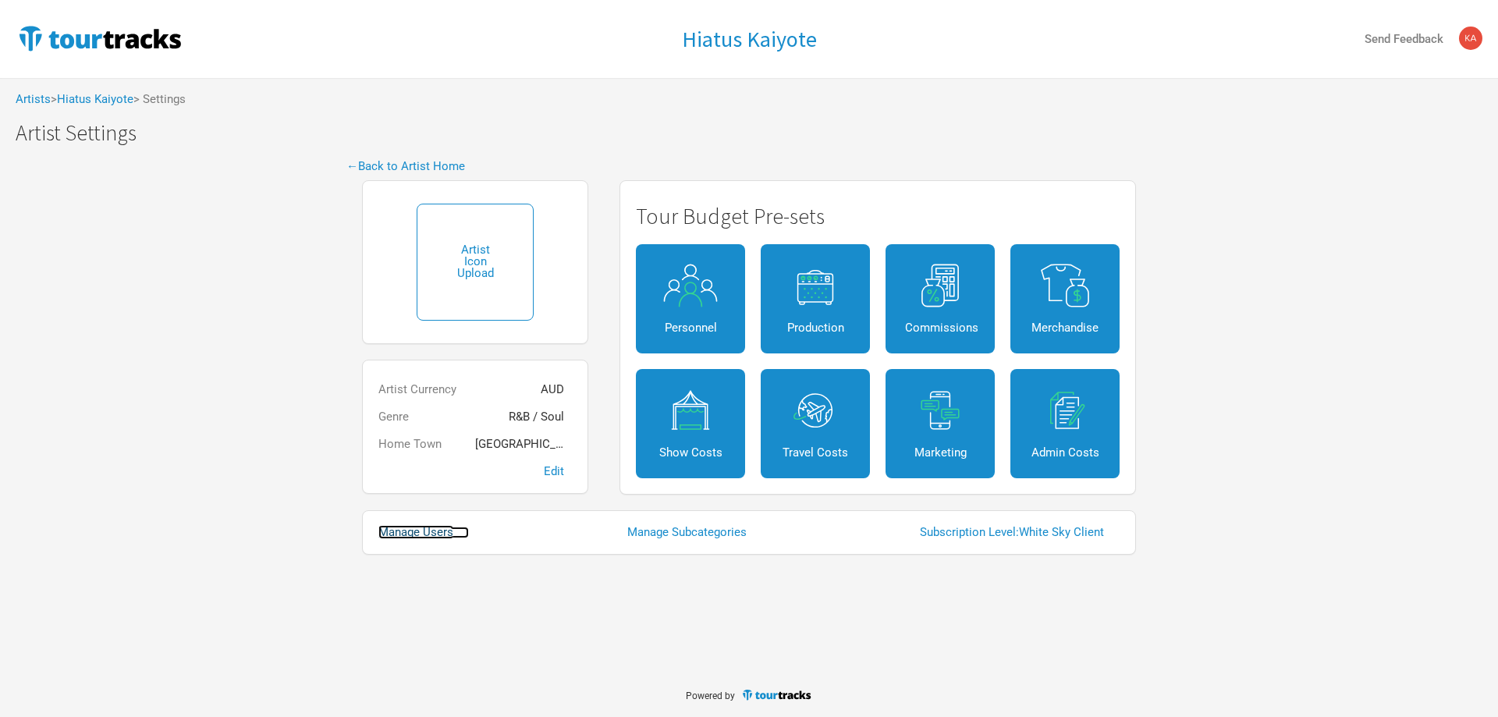
click at [432, 527] on link "Manage Users" at bounding box center [423, 533] width 90 height 12
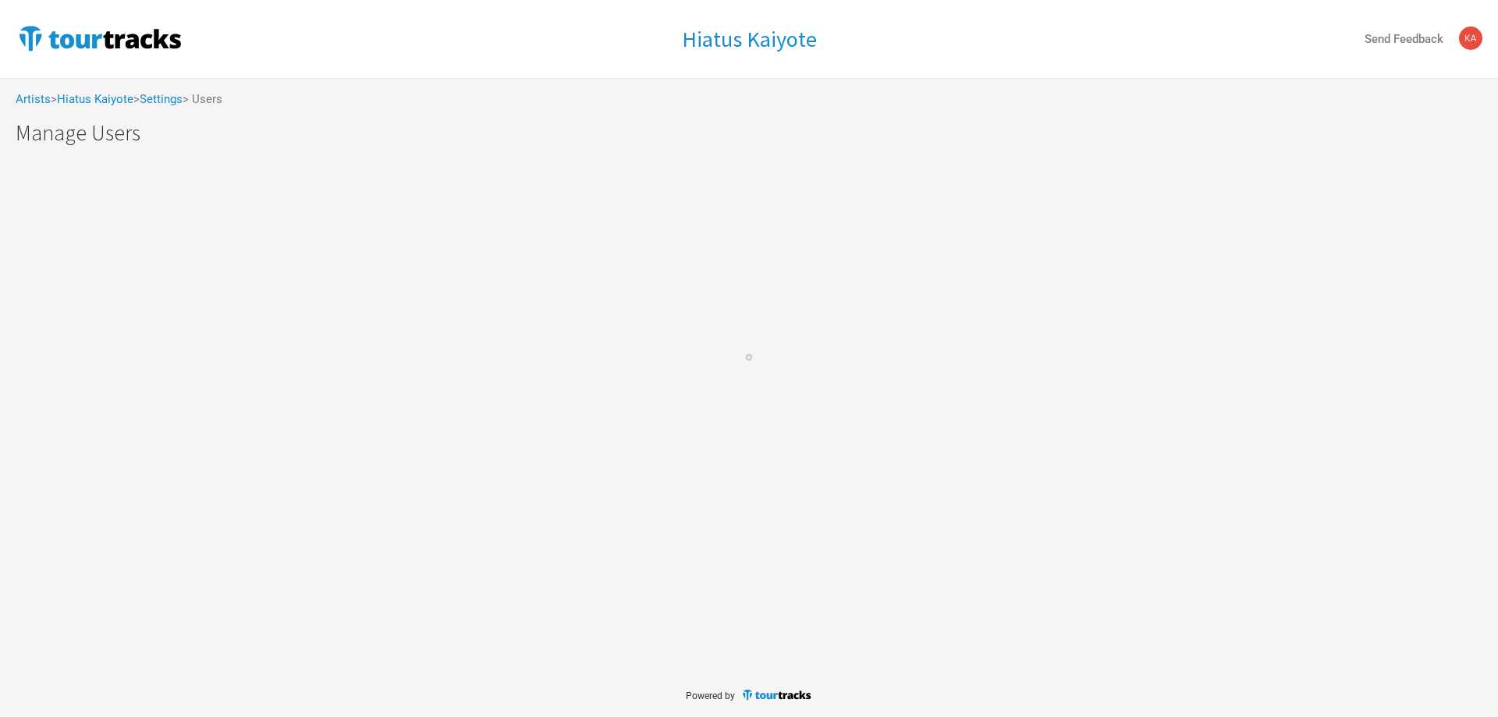
select select "50"
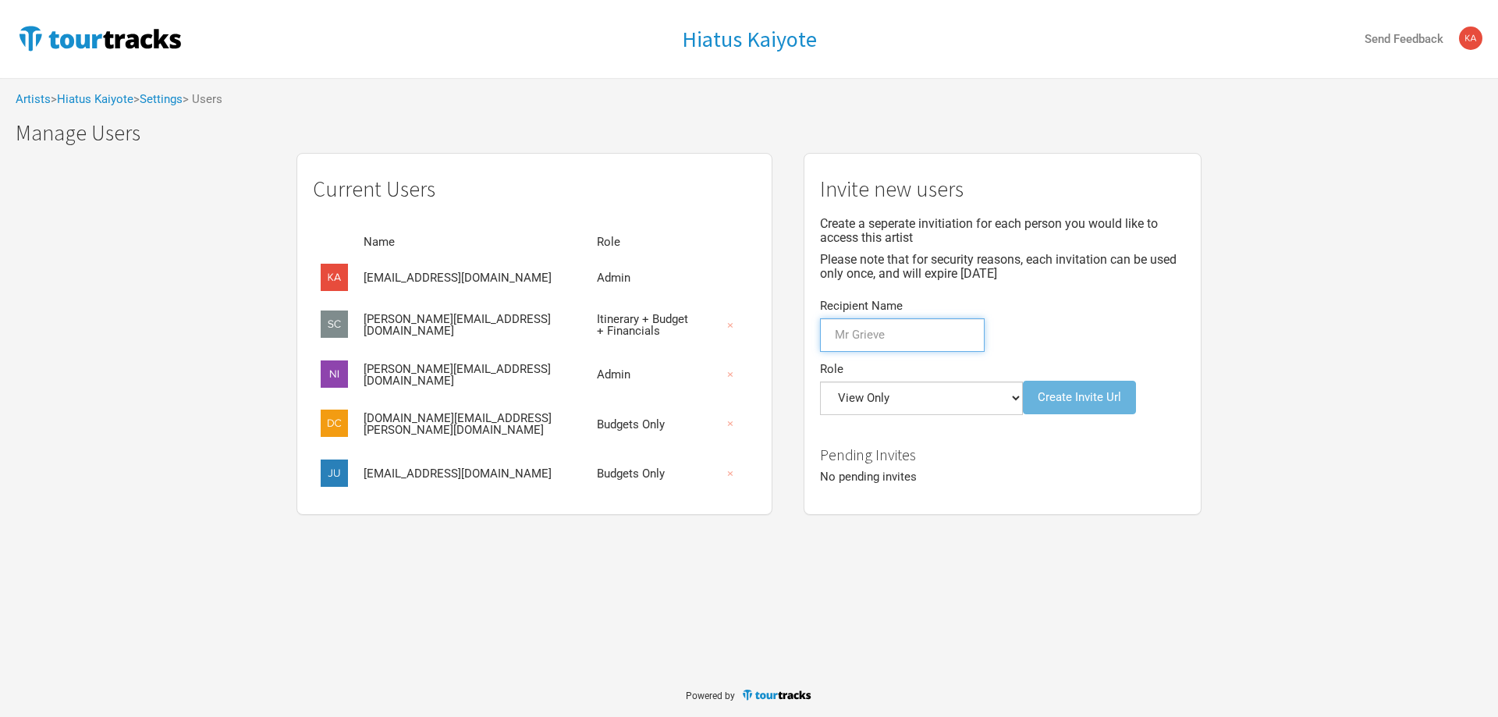
click at [820, 328] on input "Recipient Name" at bounding box center [902, 335] width 165 height 34
type input "[PERSON_NAME]"
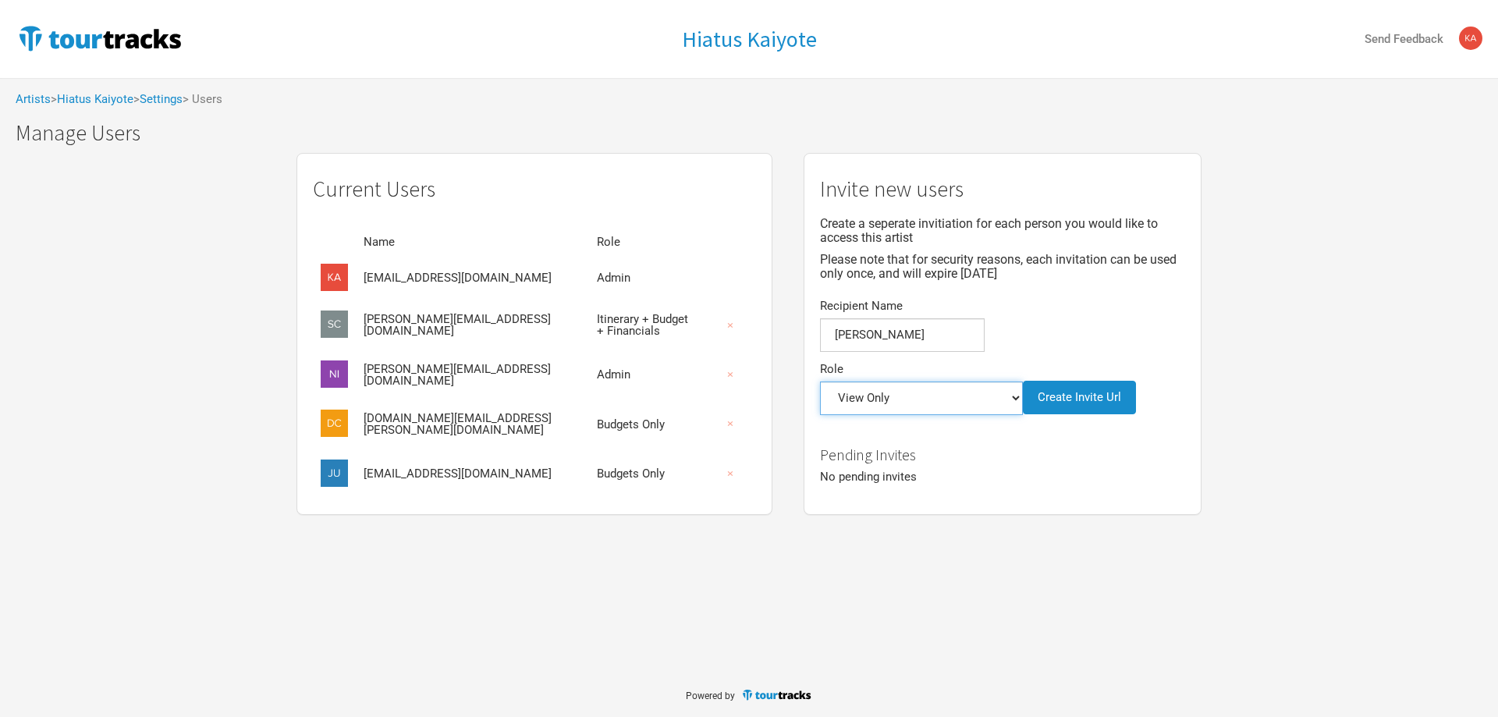
click at [986, 381] on select "Admin Itinerary + Budget + Financials Itinerary Only Budgets Only Financials On…" at bounding box center [921, 398] width 203 height 34
select select "0"
click at [885, 381] on select "Admin Itinerary + Budget + Financials Itinerary Only Budgets Only Financials On…" at bounding box center [921, 398] width 203 height 34
click at [1023, 381] on button "Create Invite Url" at bounding box center [1079, 398] width 113 height 34
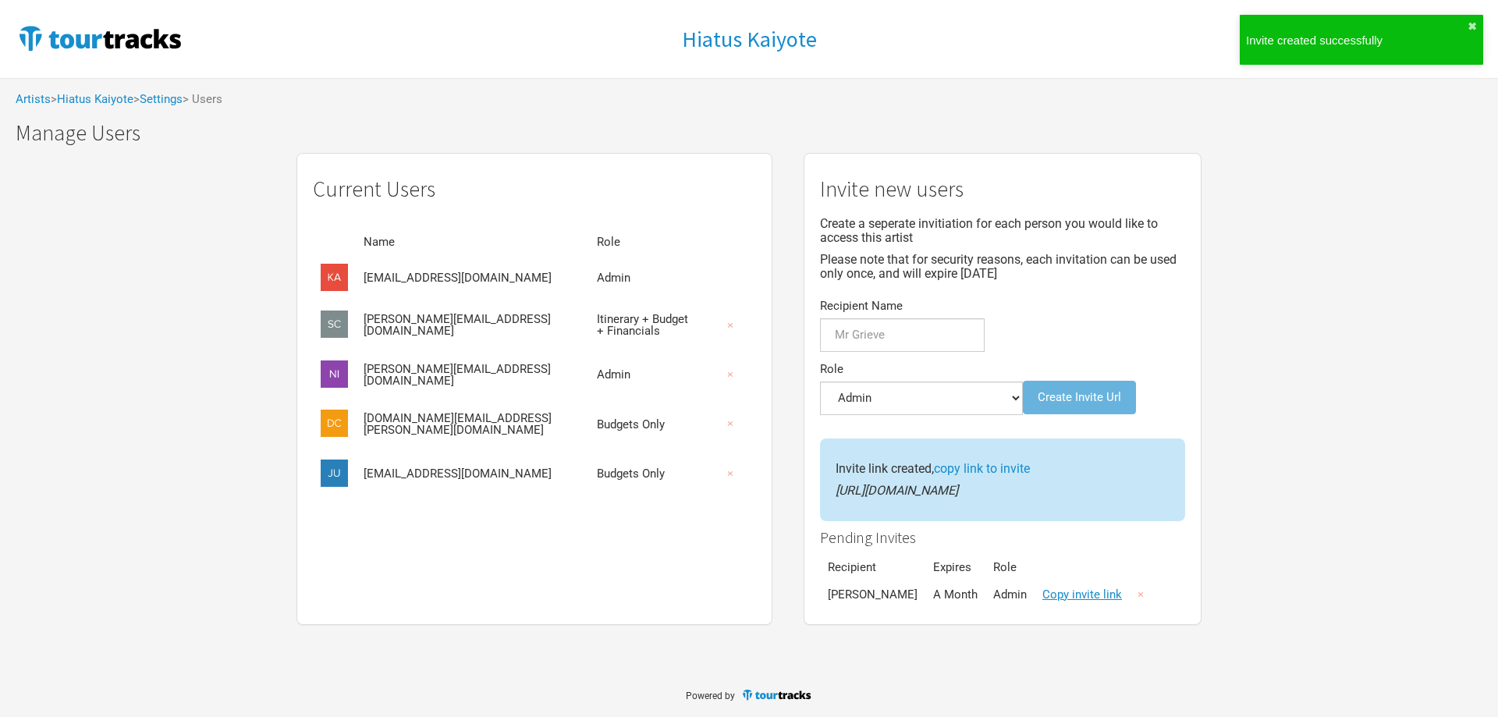
drag, startPoint x: 913, startPoint y: 439, endPoint x: 592, endPoint y: 497, distance: 325.8
click at [934, 461] on link "copy link to invite" at bounding box center [982, 468] width 96 height 15
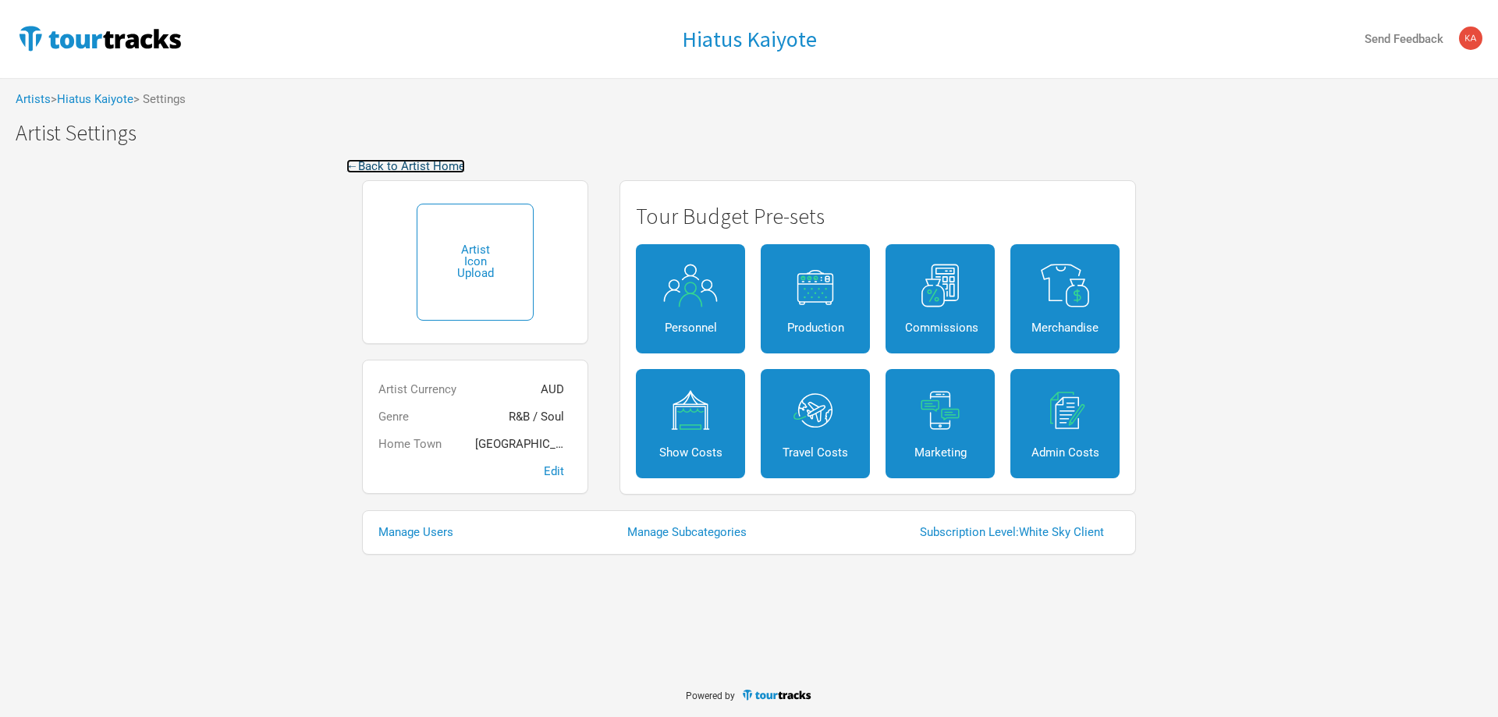
click at [414, 166] on link "← Back to Artist Home" at bounding box center [405, 166] width 119 height 14
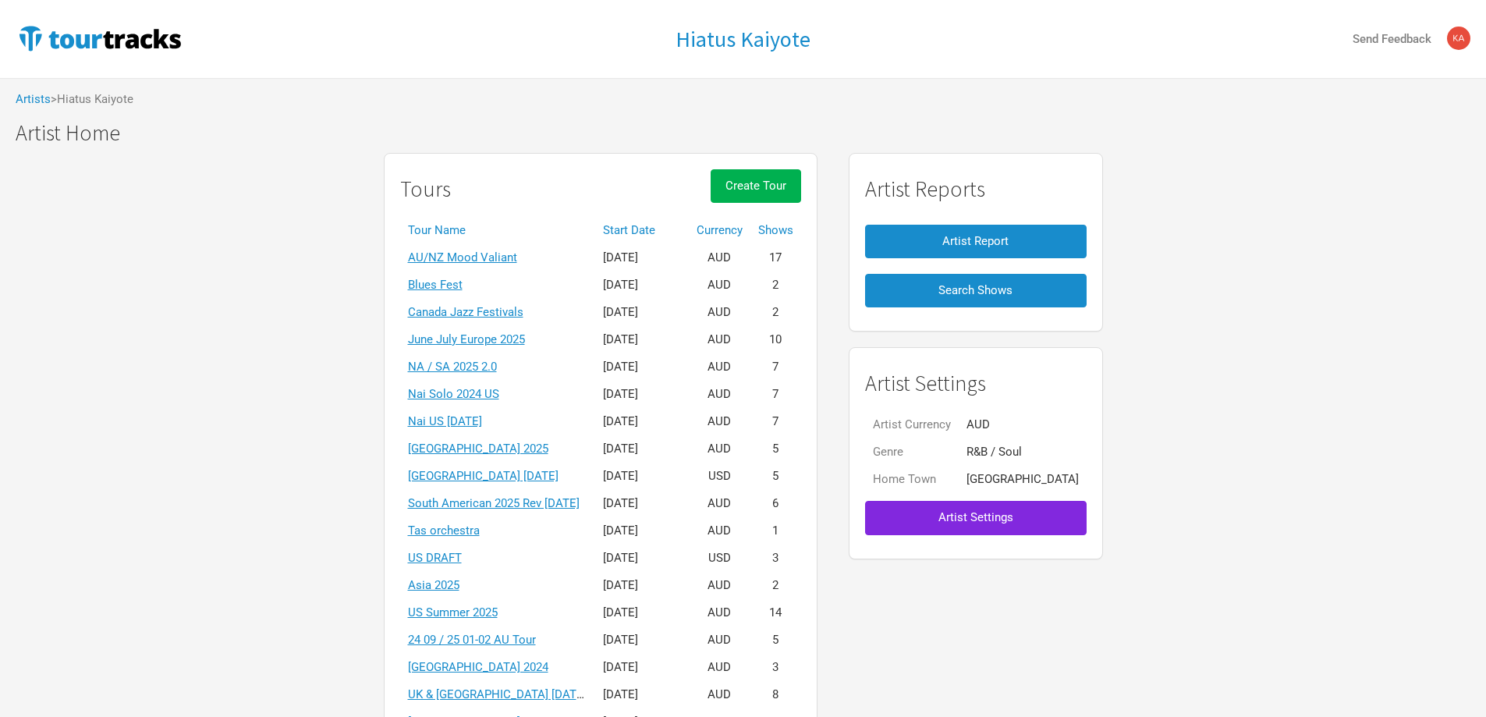
click at [661, 232] on th "Start Date" at bounding box center [642, 230] width 94 height 27
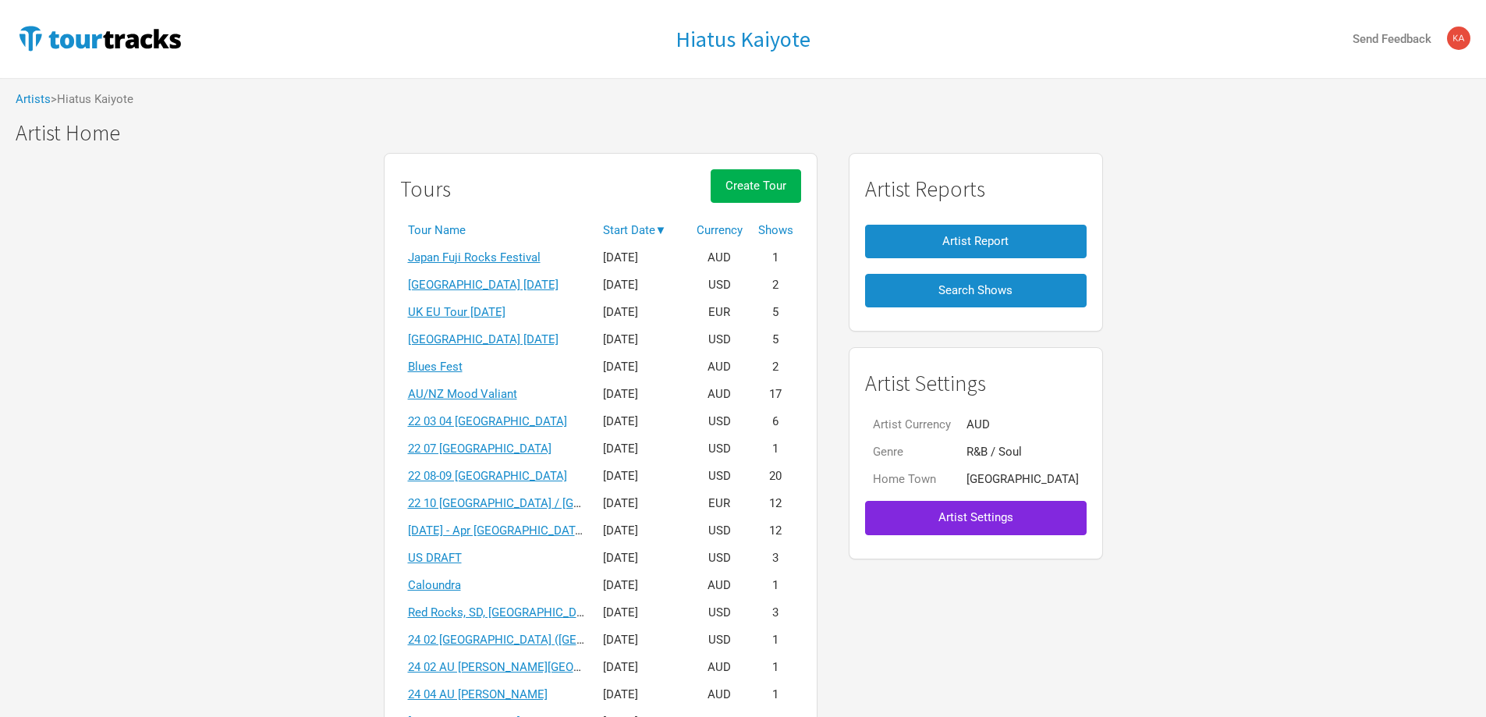
click at [661, 232] on th "Start Date ▼" at bounding box center [642, 230] width 94 height 27
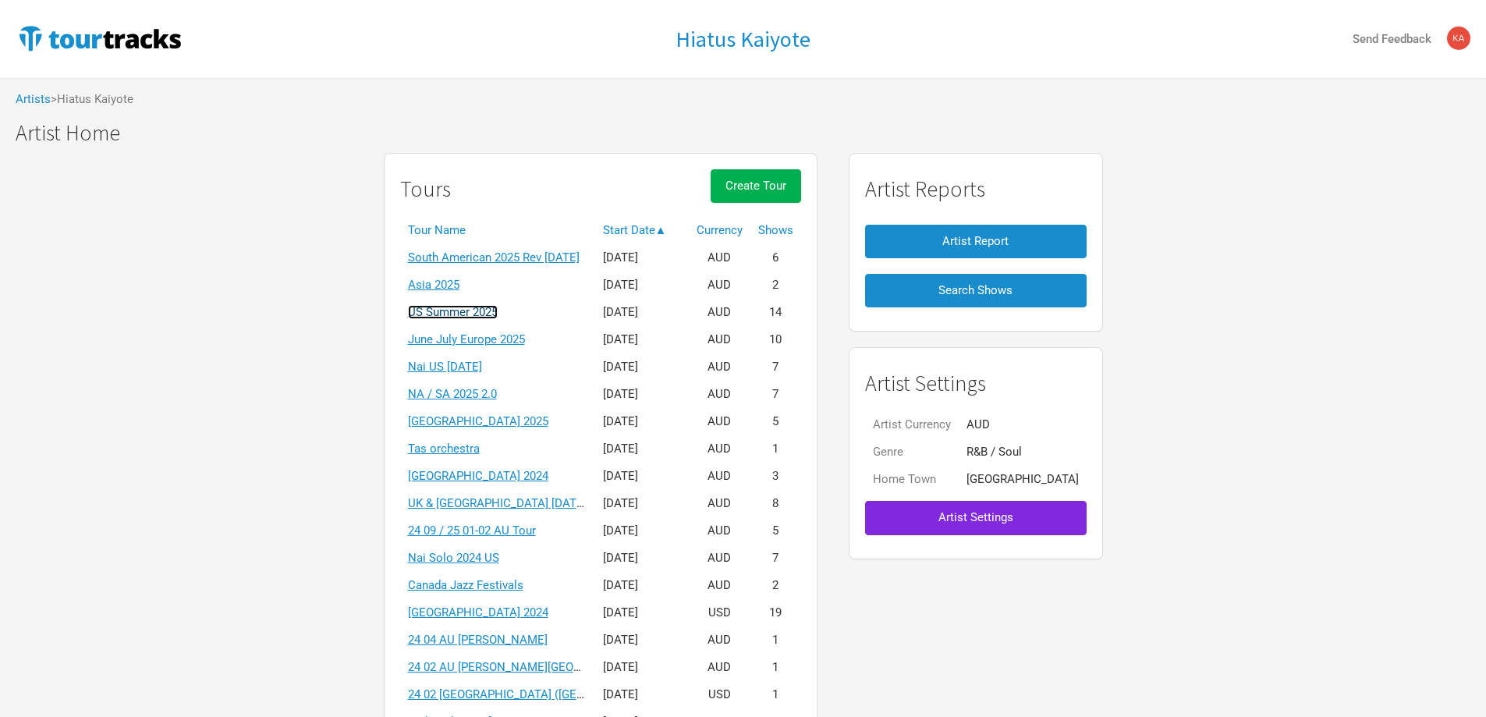
click at [491, 314] on link "US Summer 2025" at bounding box center [453, 312] width 90 height 14
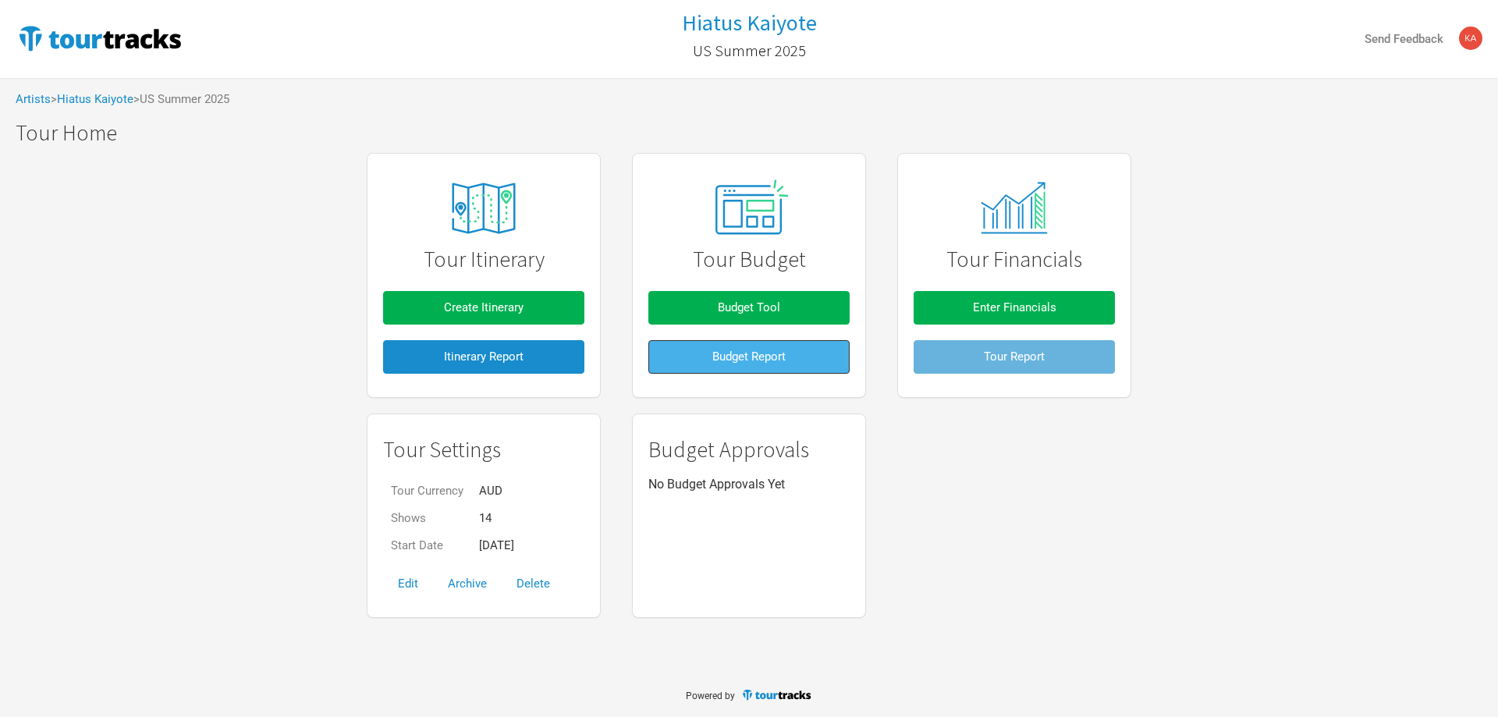
click at [794, 349] on button "Budget Report" at bounding box center [748, 357] width 201 height 34
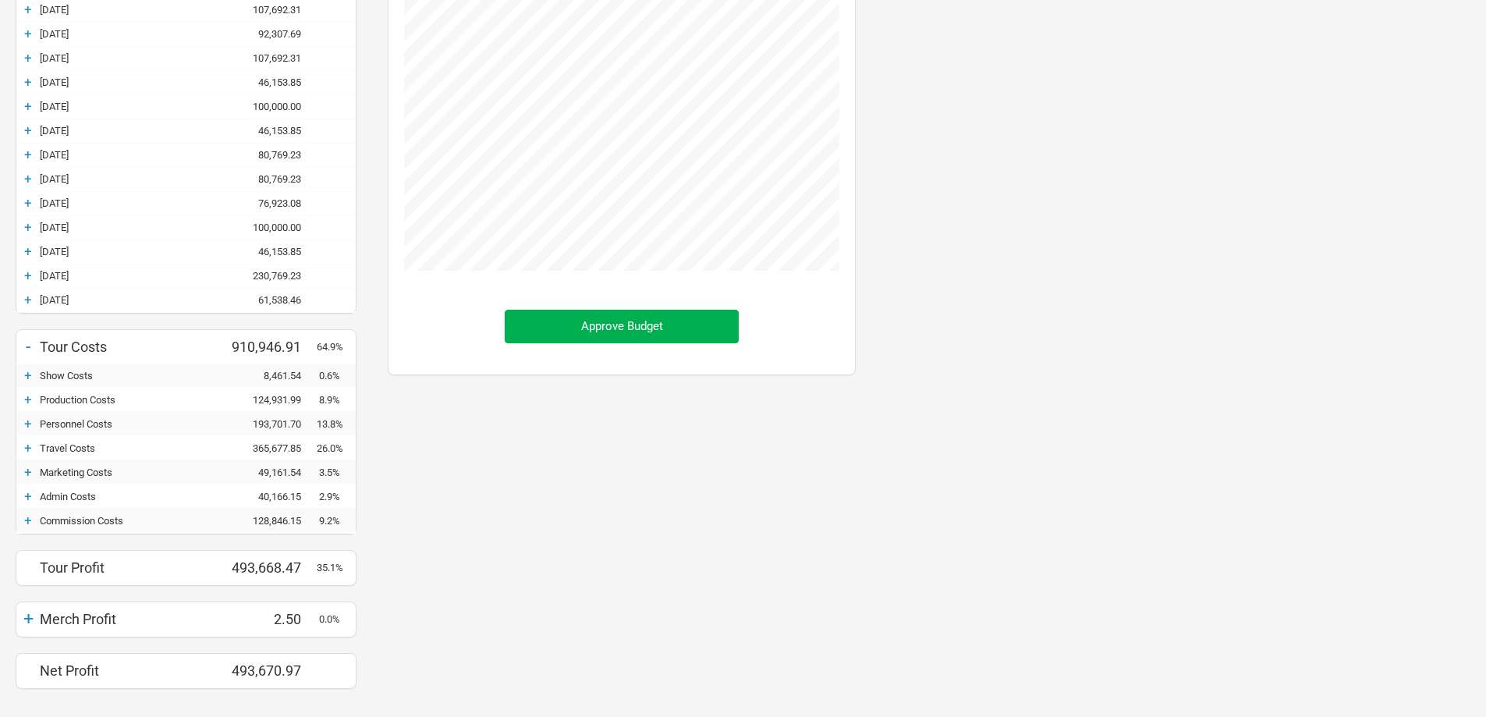
scroll to position [312, 0]
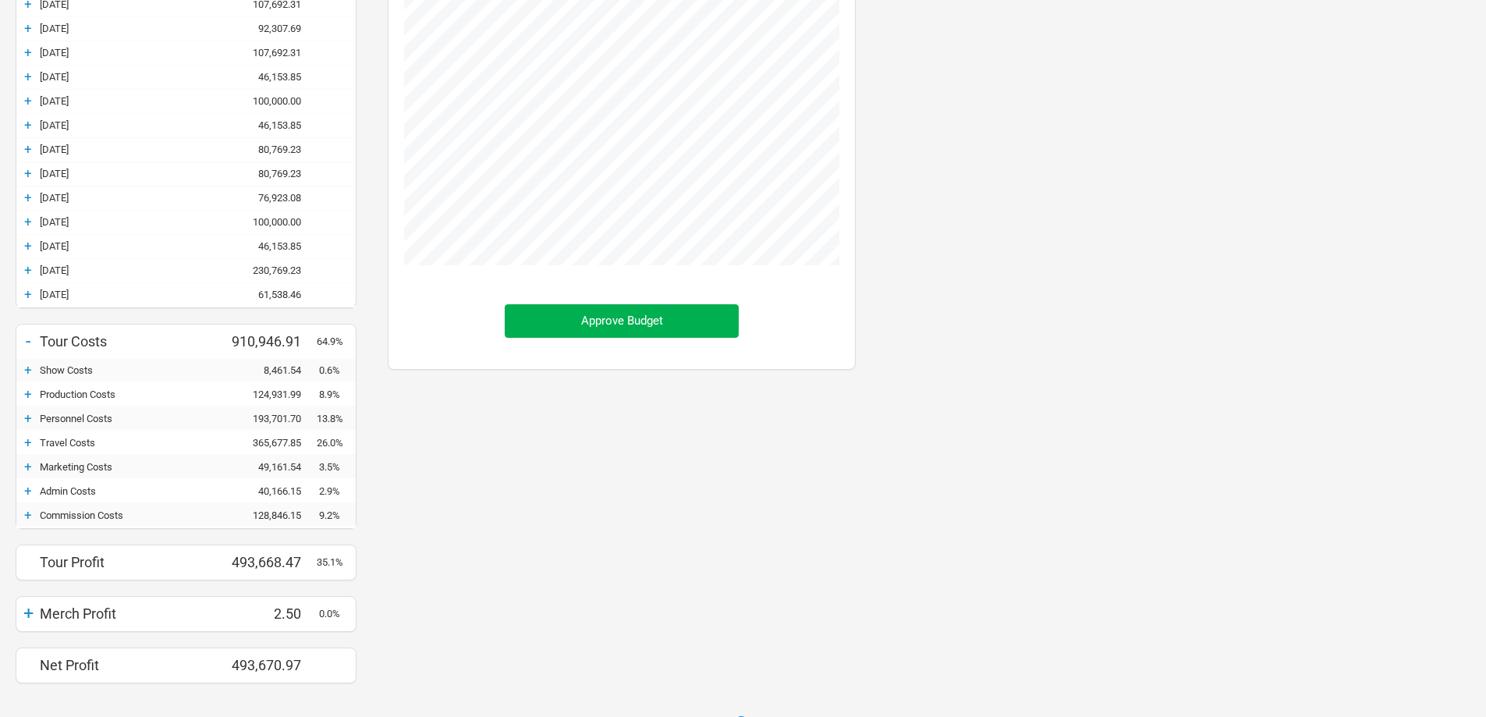
click at [80, 413] on div "Personnel Costs" at bounding box center [131, 419] width 183 height 12
click at [30, 418] on div "+" at bounding box center [27, 418] width 23 height 16
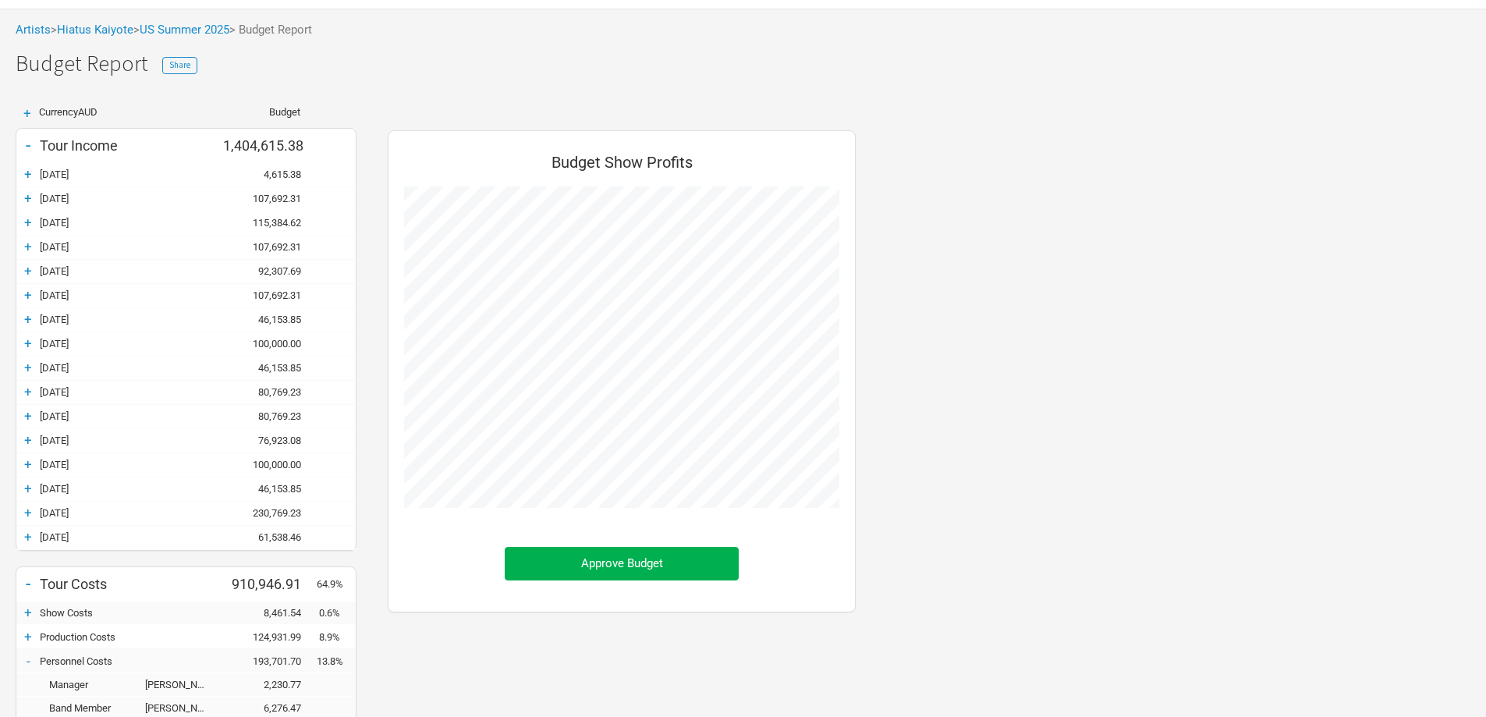
scroll to position [0, 0]
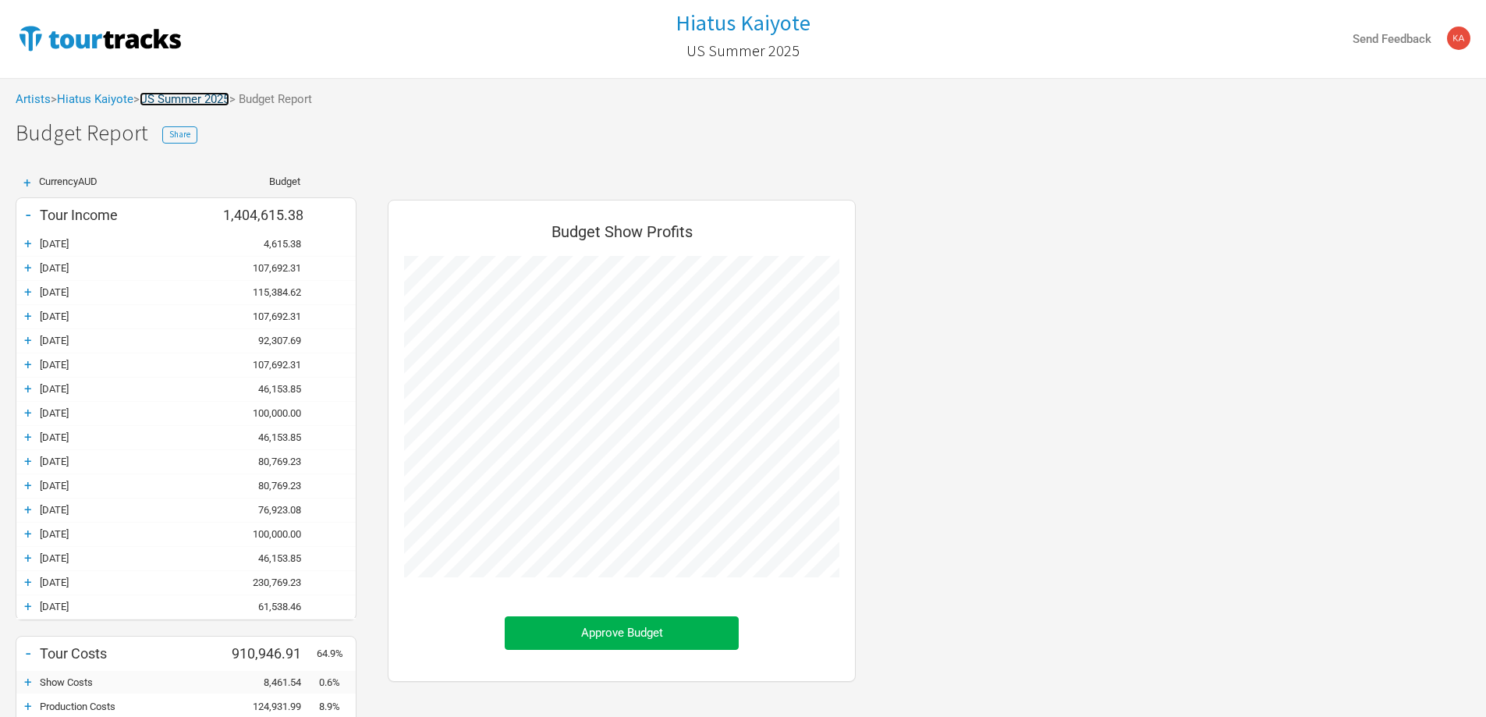
click at [189, 99] on link "US Summer 2025" at bounding box center [185, 99] width 90 height 14
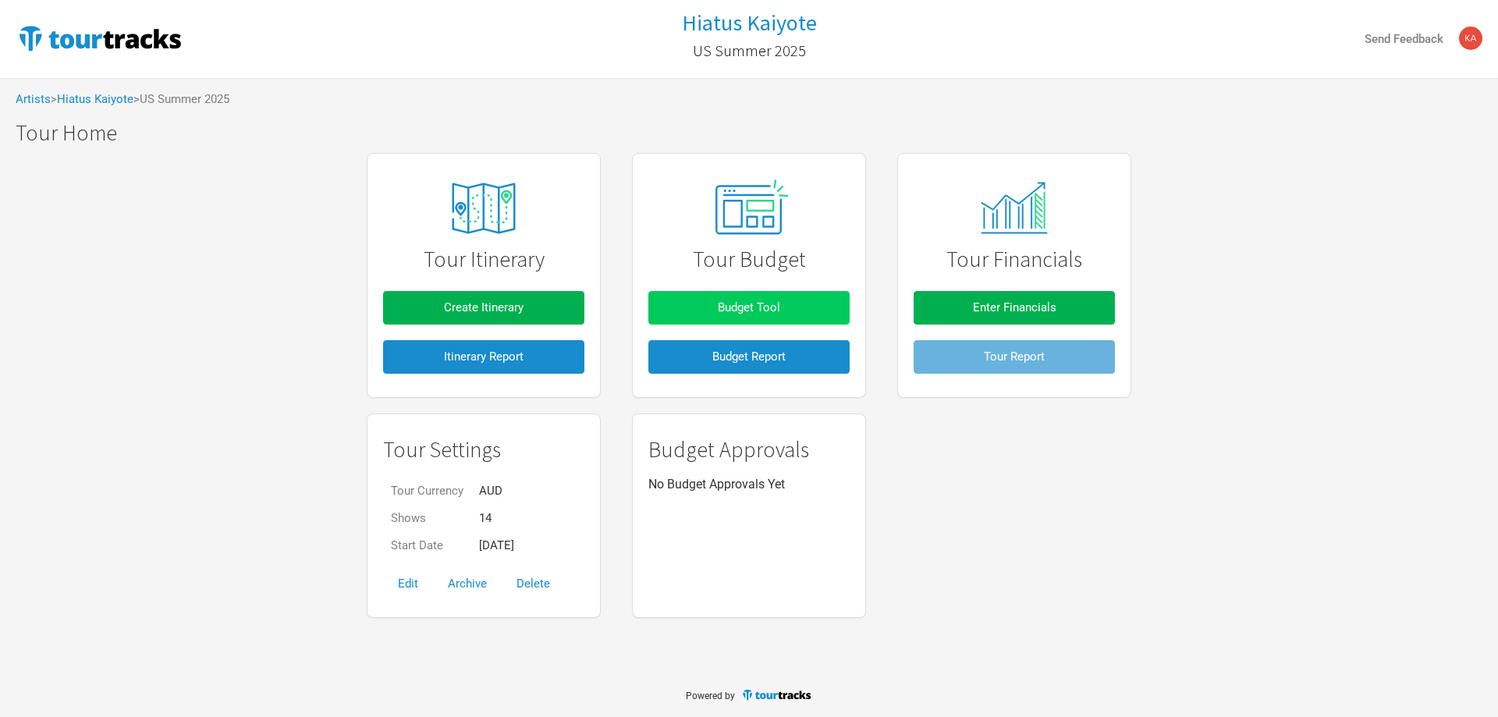
click at [730, 300] on span "Budget Tool" at bounding box center [749, 307] width 62 height 14
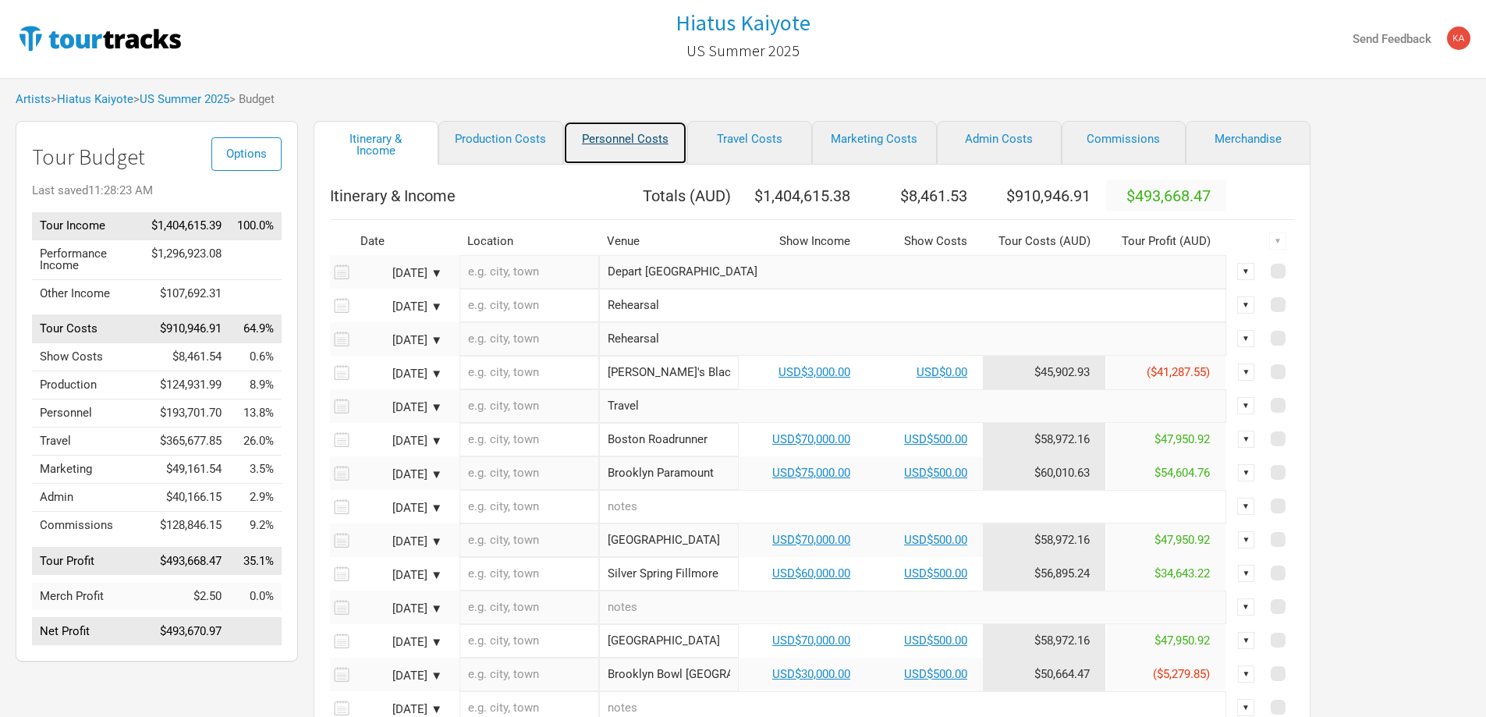
click at [624, 138] on link "Personnel Costs" at bounding box center [625, 143] width 125 height 44
select select "USD"
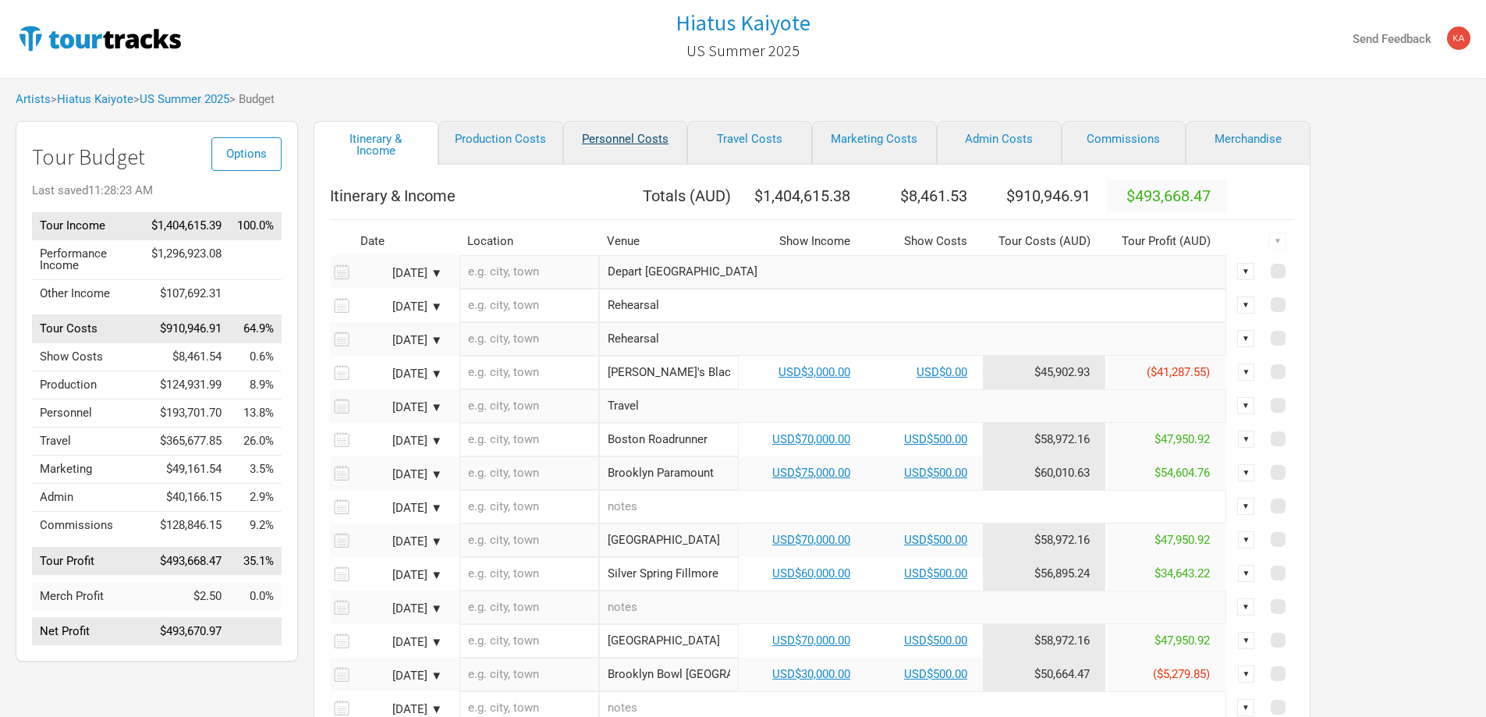
select select "USD"
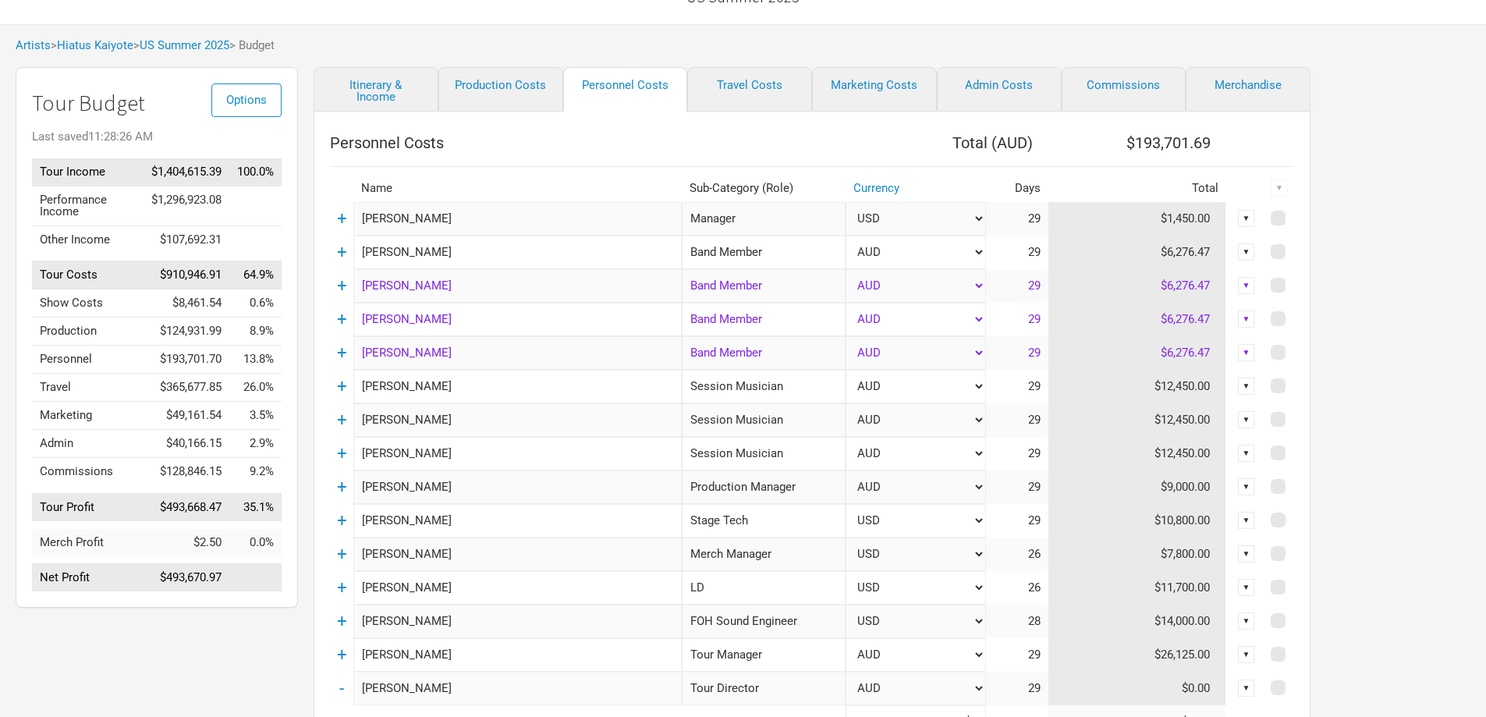
scroll to position [156, 0]
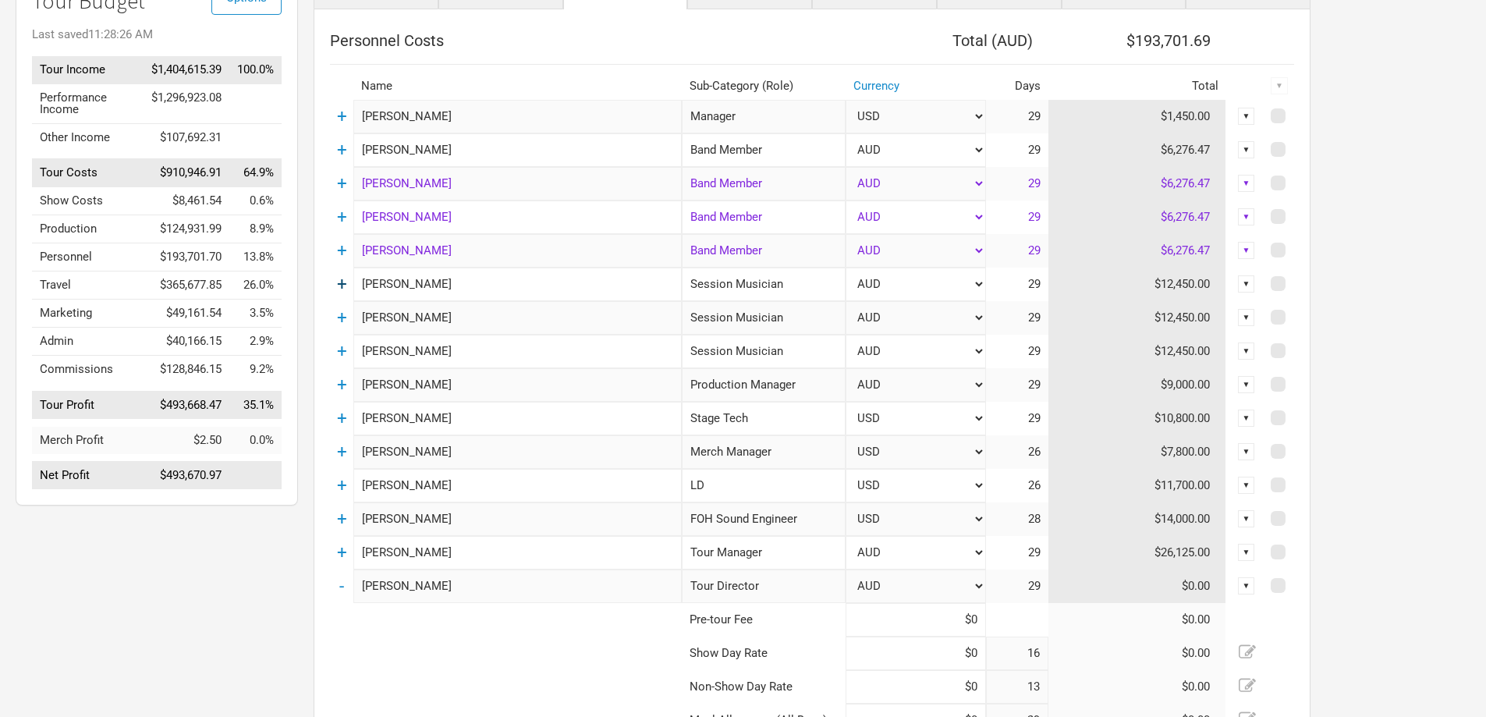
click at [341, 282] on link "+" at bounding box center [342, 284] width 10 height 20
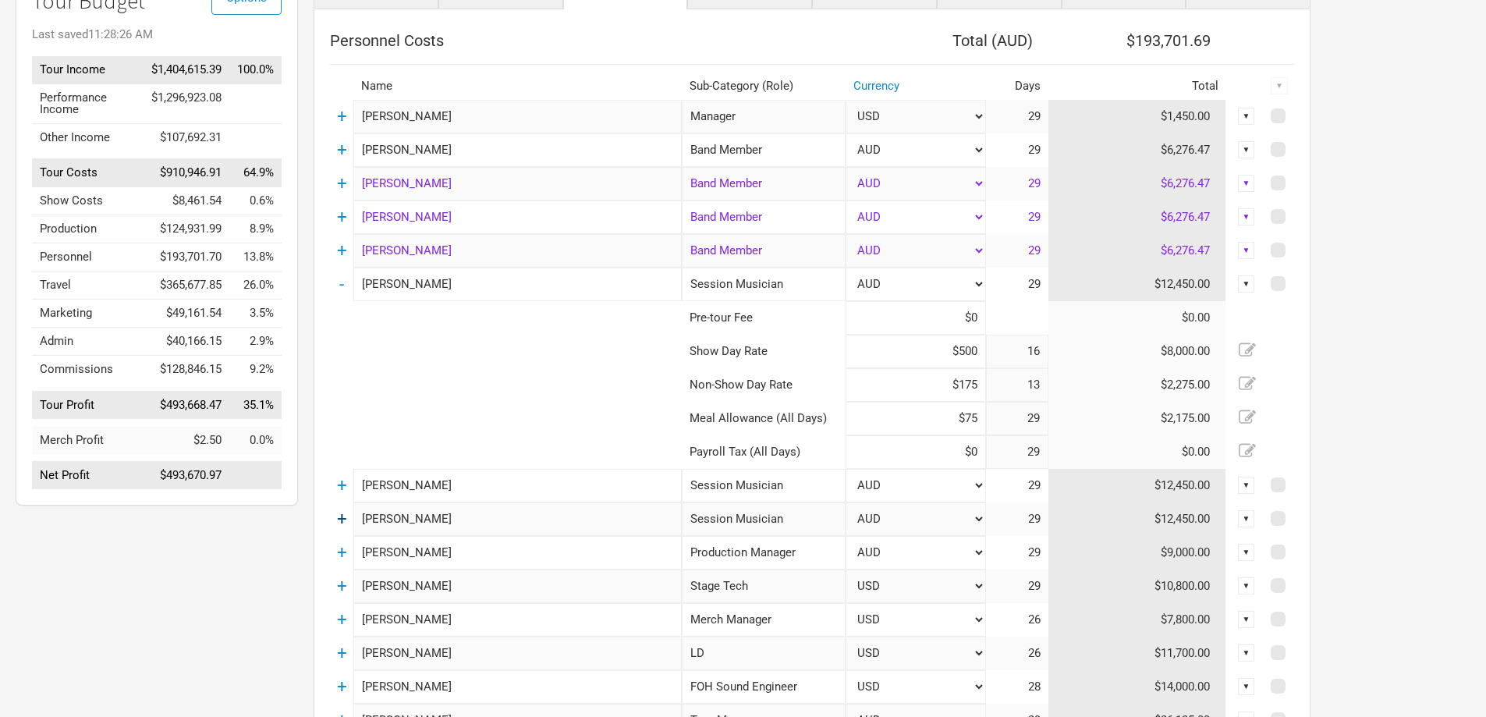
click at [342, 516] on link "+" at bounding box center [342, 519] width 10 height 20
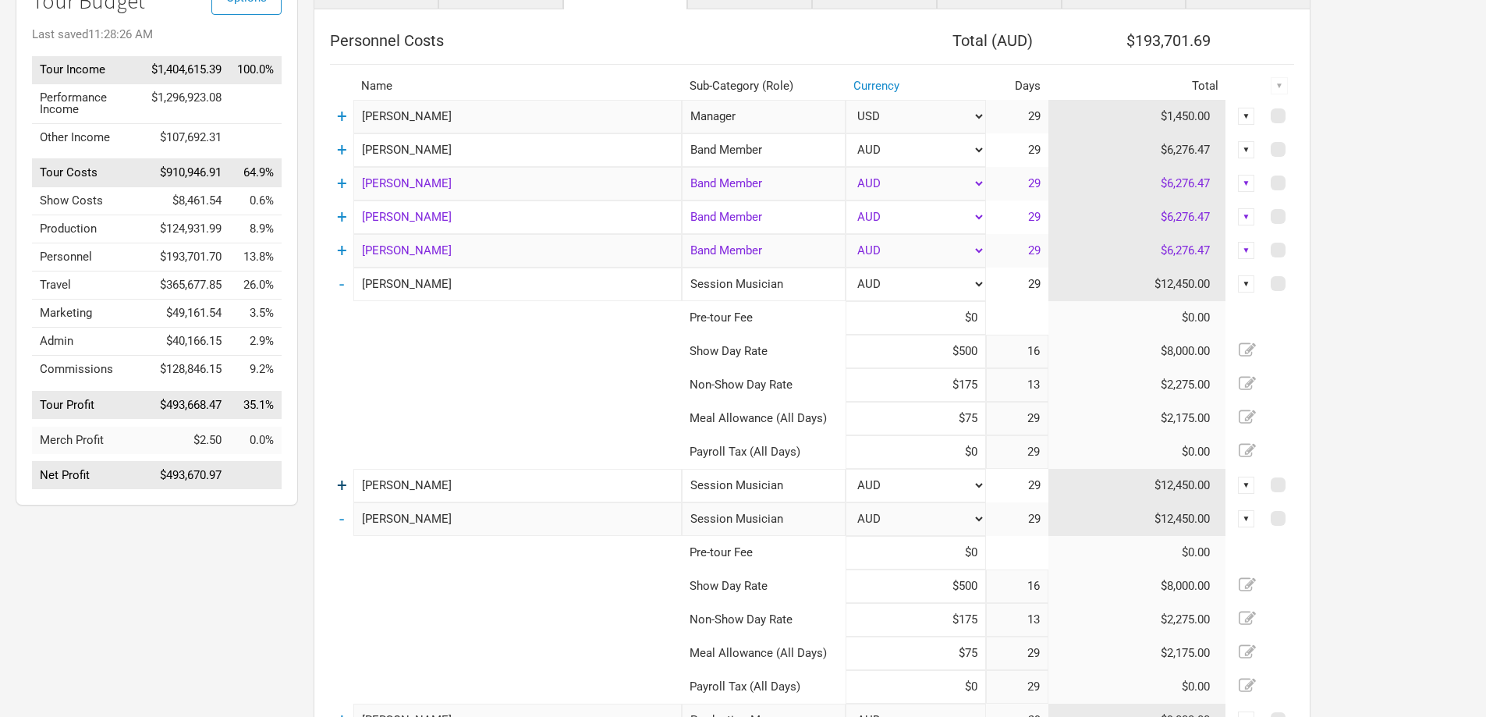
click at [339, 481] on link "+" at bounding box center [342, 485] width 10 height 20
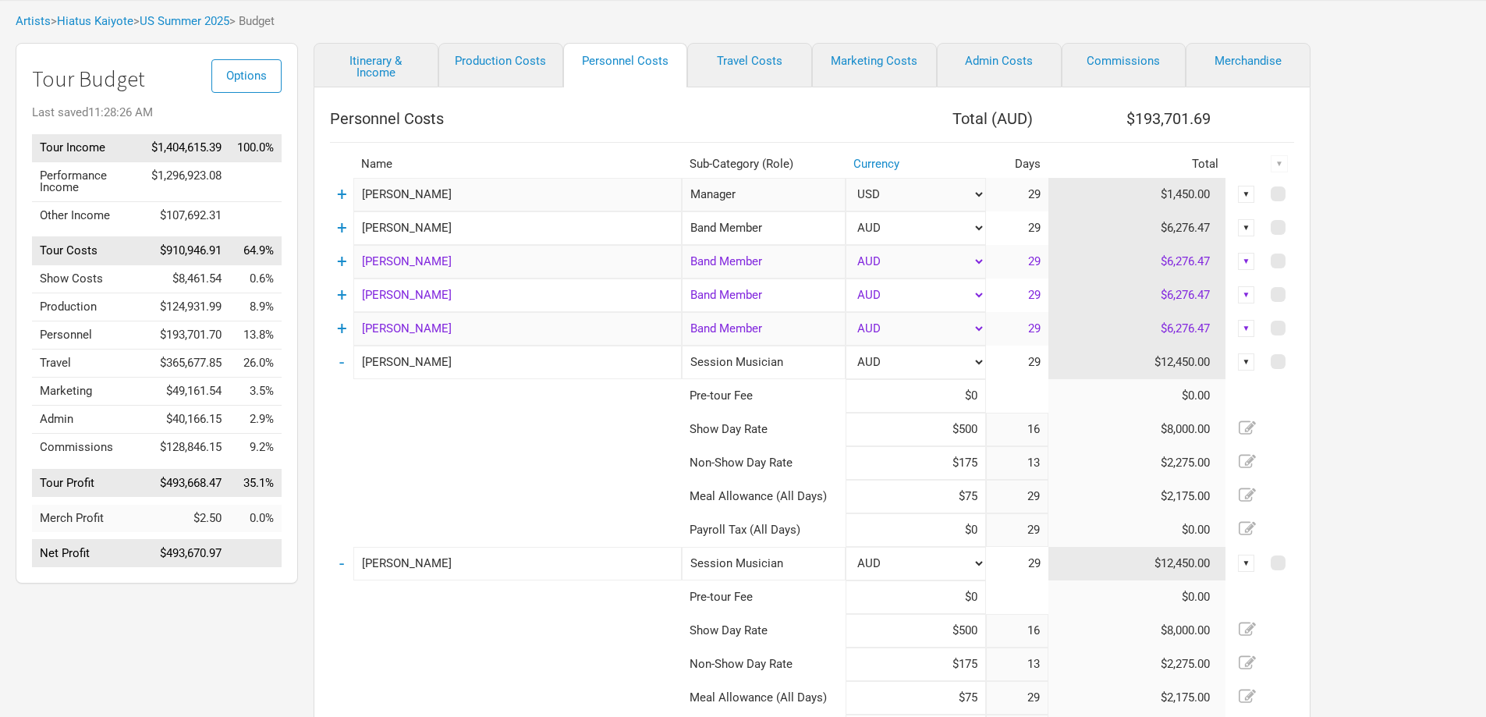
scroll to position [0, 0]
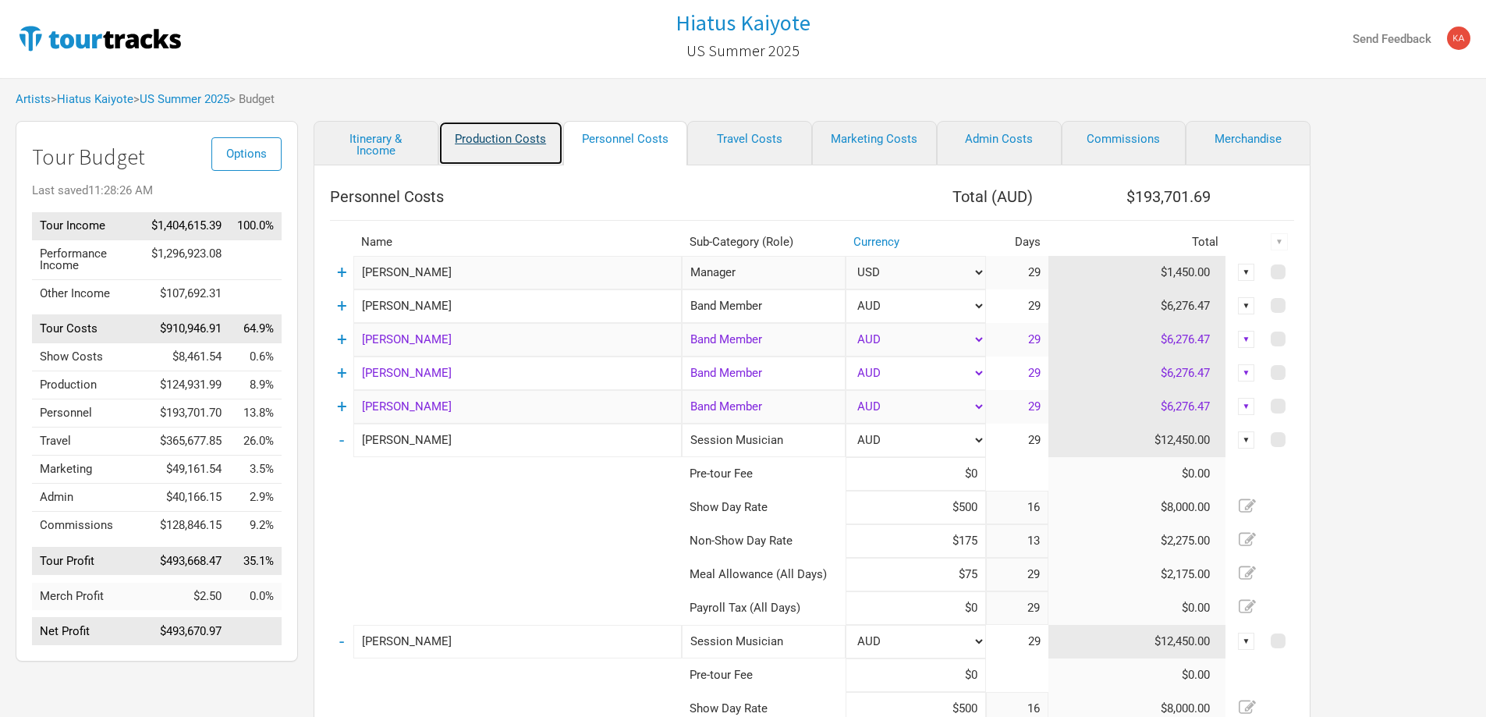
click at [499, 136] on link "Production Costs" at bounding box center [500, 143] width 125 height 44
select select "Show Days"
select select "USD"
select select "Shows"
select select "USD"
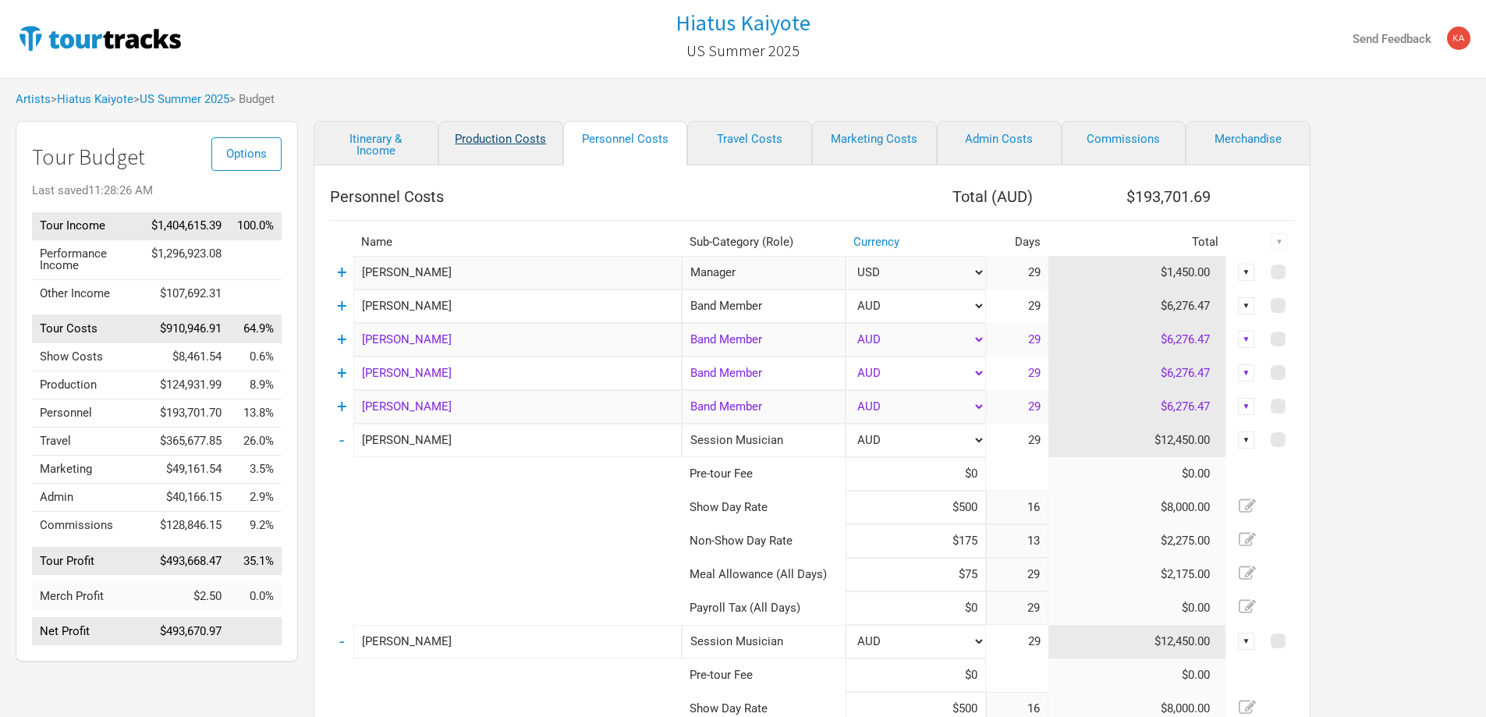
select select "Shows"
select select "USD"
select select "Shows"
select select "USD"
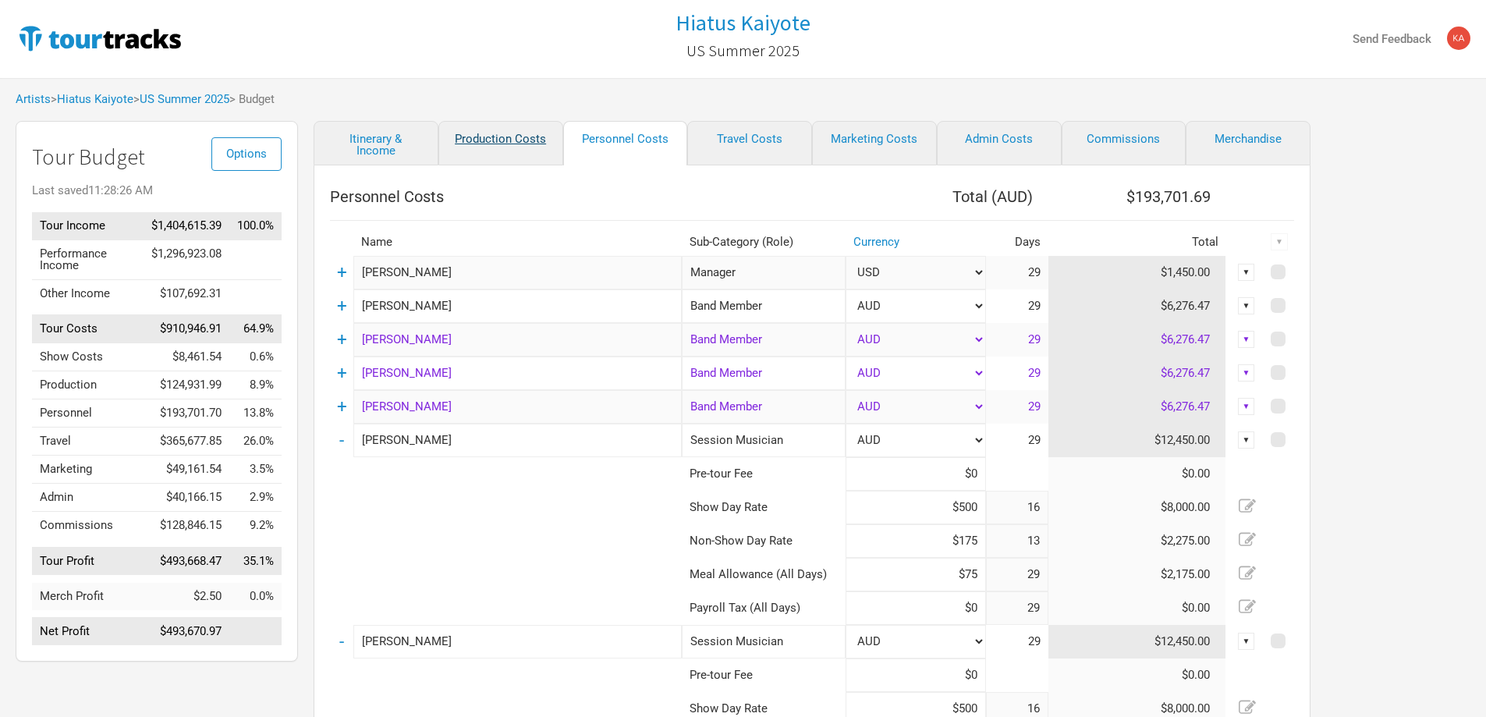
select select "USD"
select select "Shows"
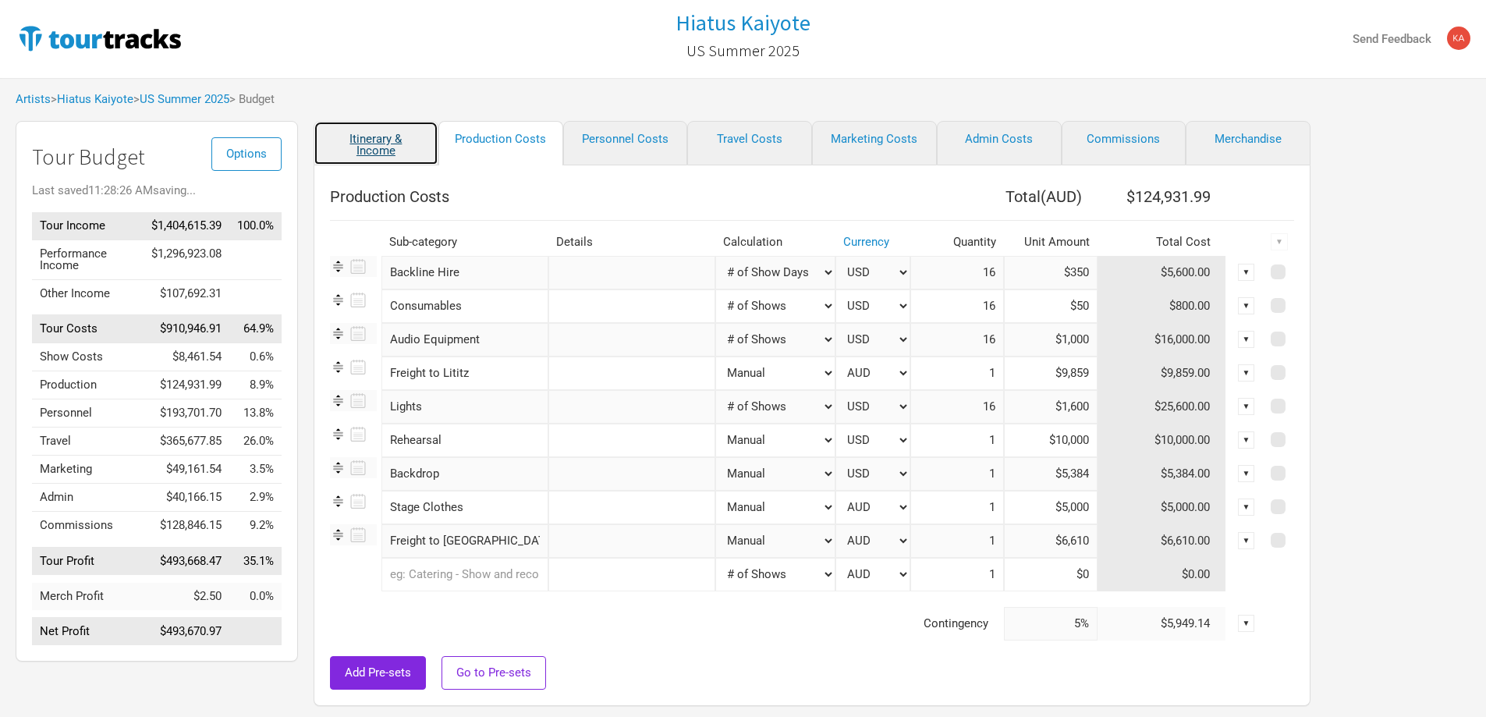
click at [375, 137] on link "Itinerary & Income" at bounding box center [376, 143] width 125 height 44
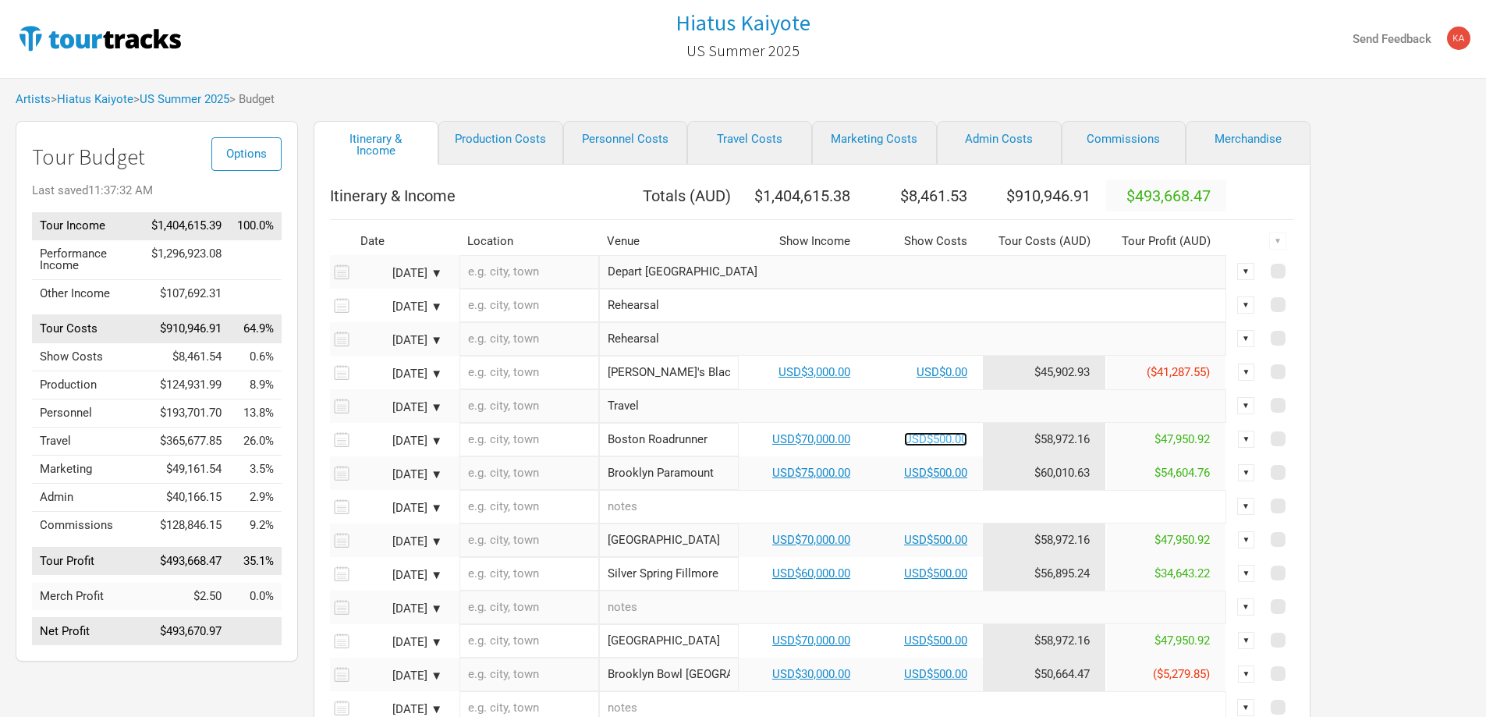
click at [935, 438] on link "USD$500.00" at bounding box center [935, 439] width 63 height 14
select select "USD"
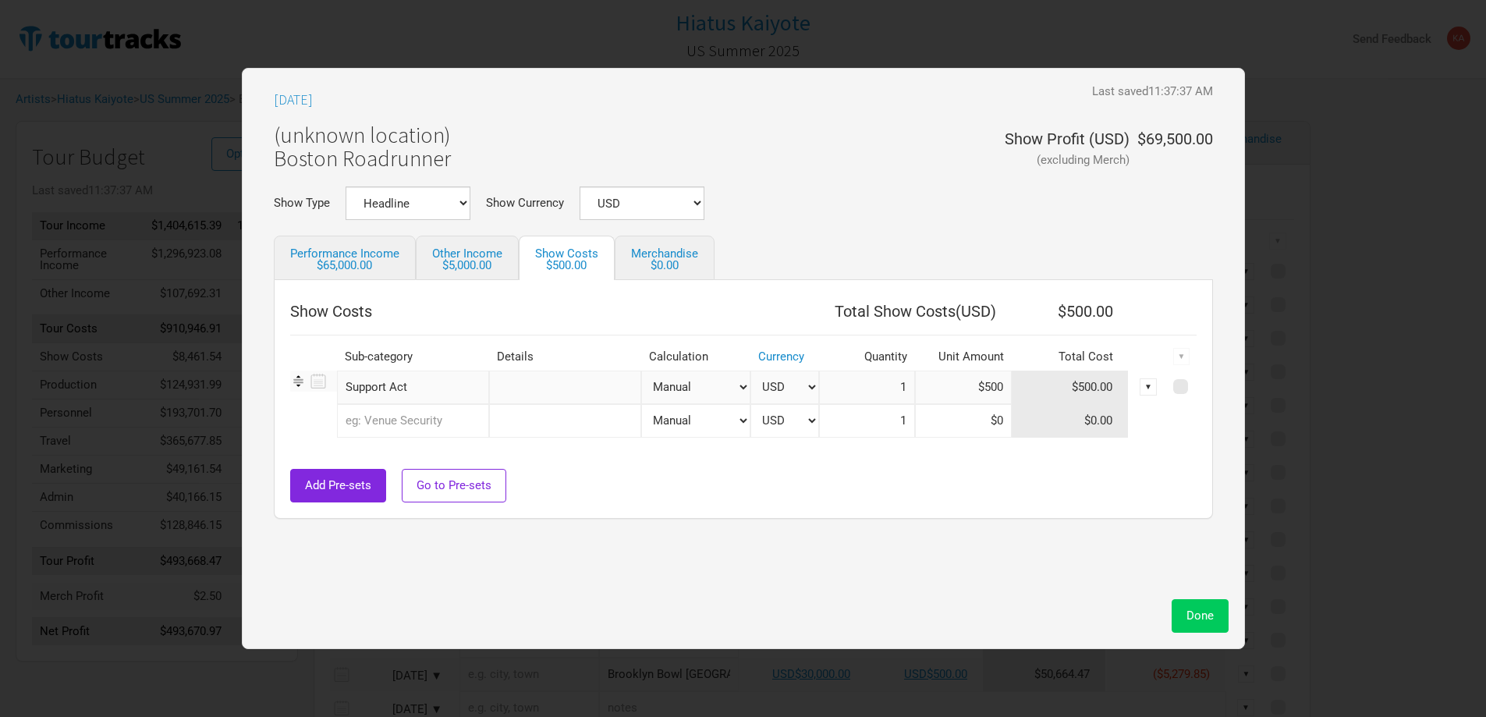
click at [1196, 612] on span "Done" at bounding box center [1199, 615] width 27 height 14
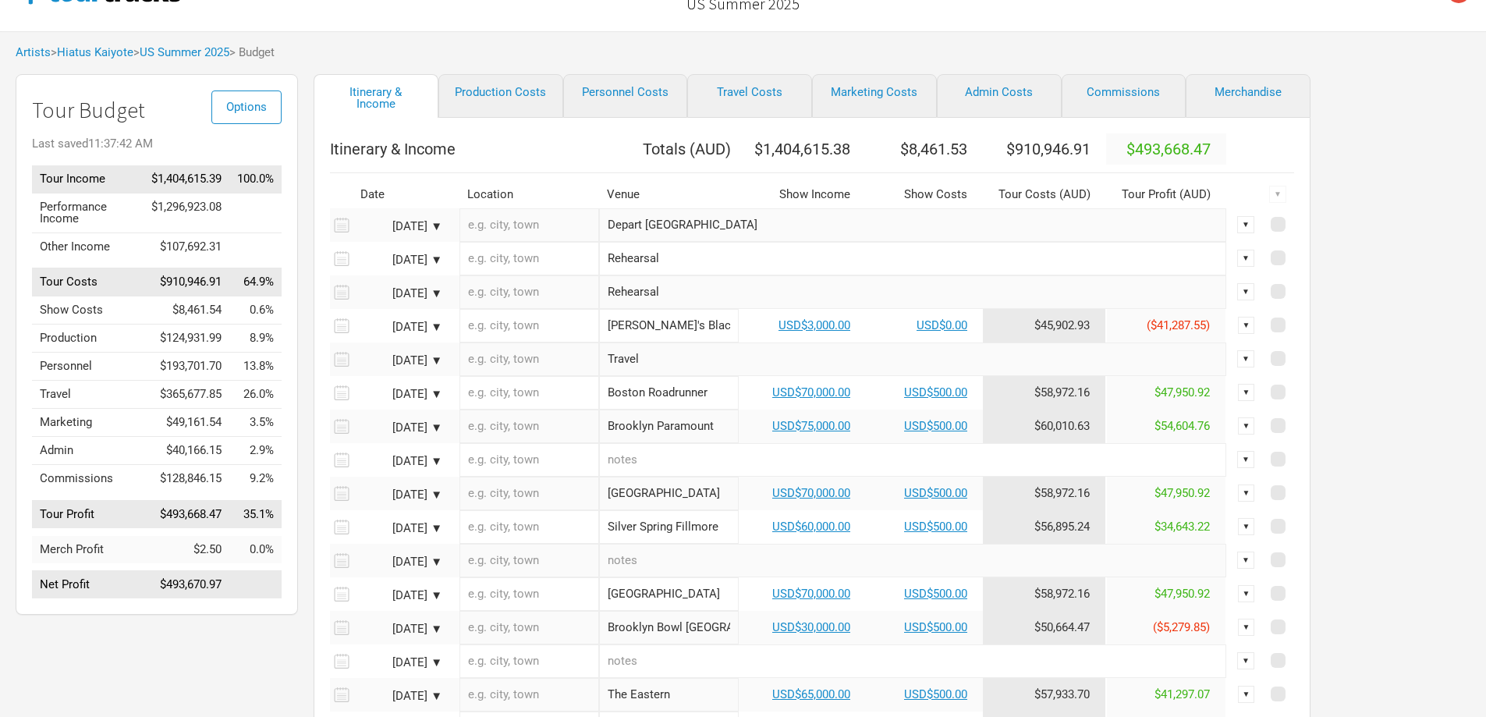
scroll to position [20, 0]
